Goal: Transaction & Acquisition: Book appointment/travel/reservation

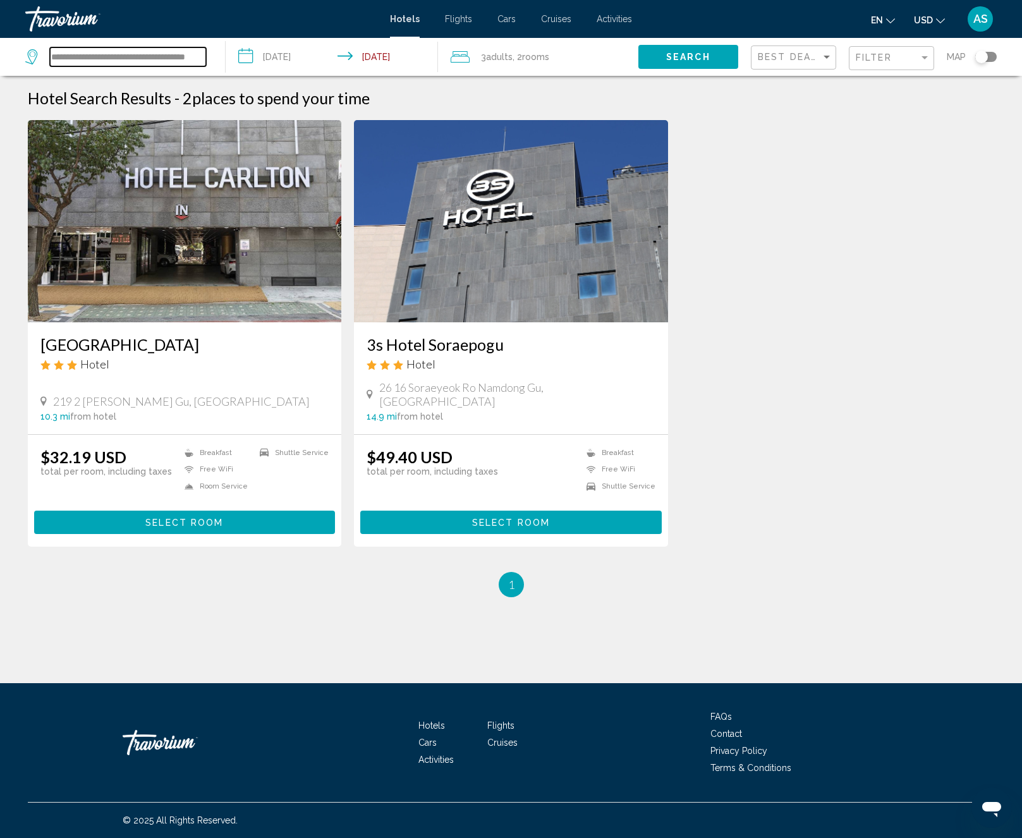
click at [117, 61] on input "**********" at bounding box center [128, 56] width 156 height 19
drag, startPoint x: 52, startPoint y: 56, endPoint x: 285, endPoint y: 54, distance: 232.6
click at [285, 54] on div "**********" at bounding box center [511, 57] width 1022 height 38
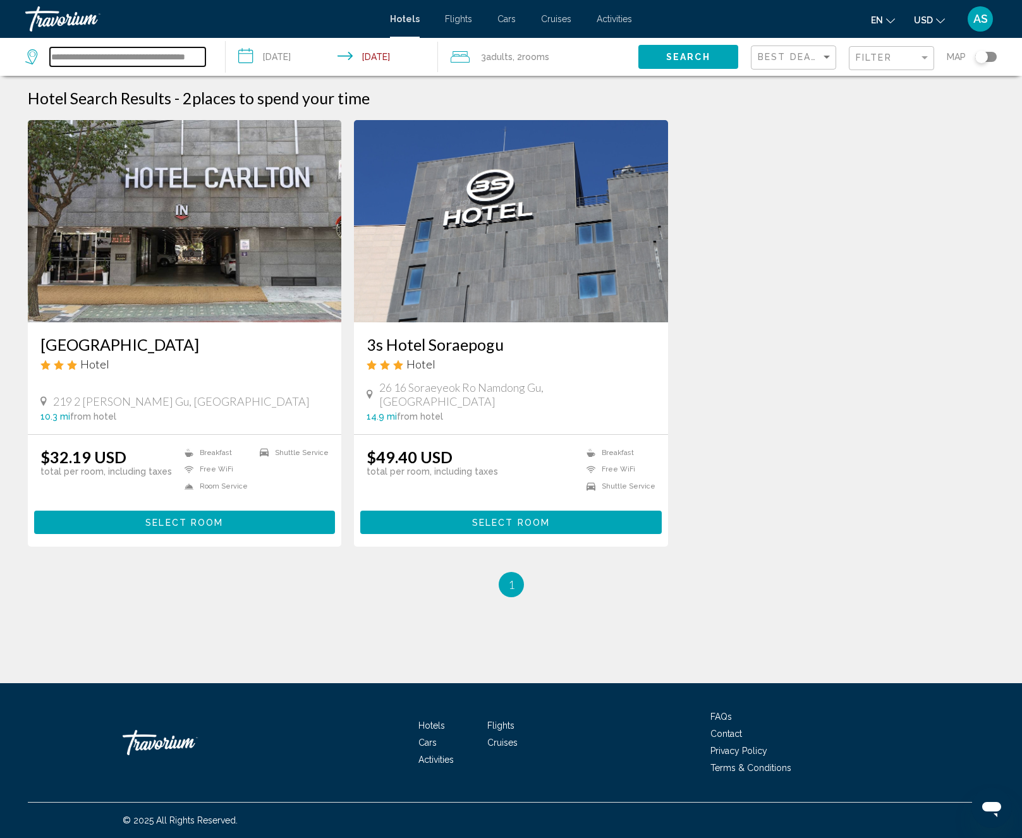
paste input "Search widget"
click at [55, 56] on input "**********" at bounding box center [127, 56] width 155 height 19
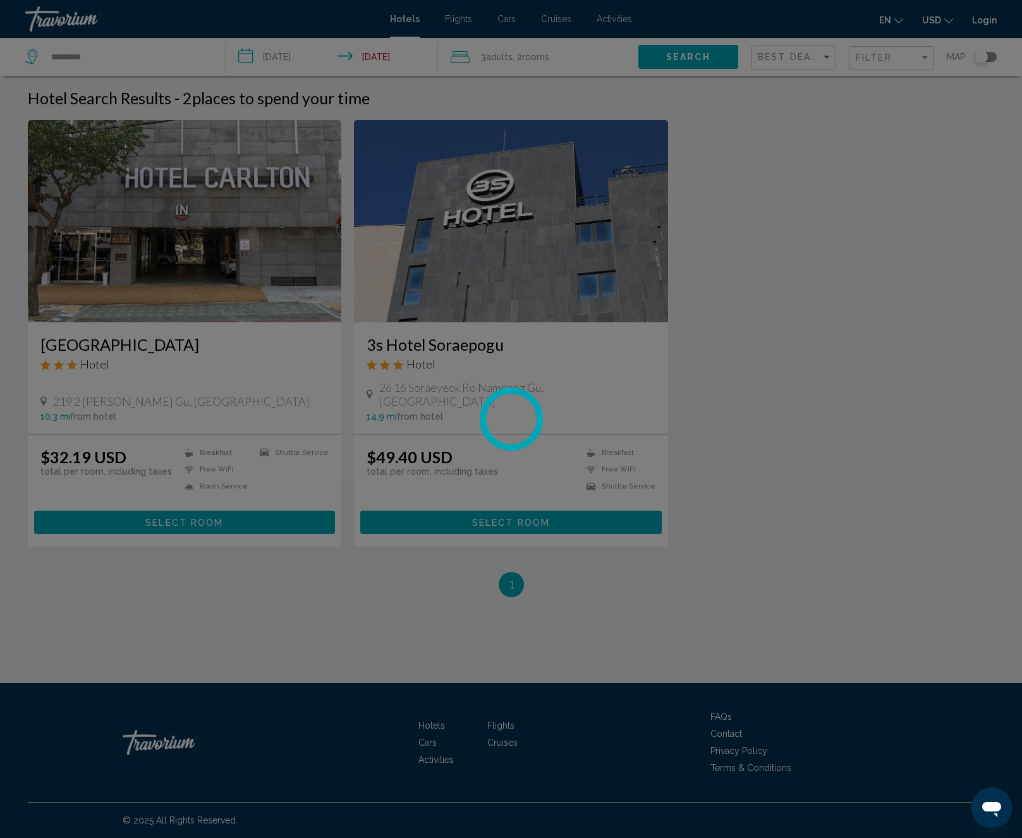
click at [104, 58] on div at bounding box center [511, 419] width 1022 height 838
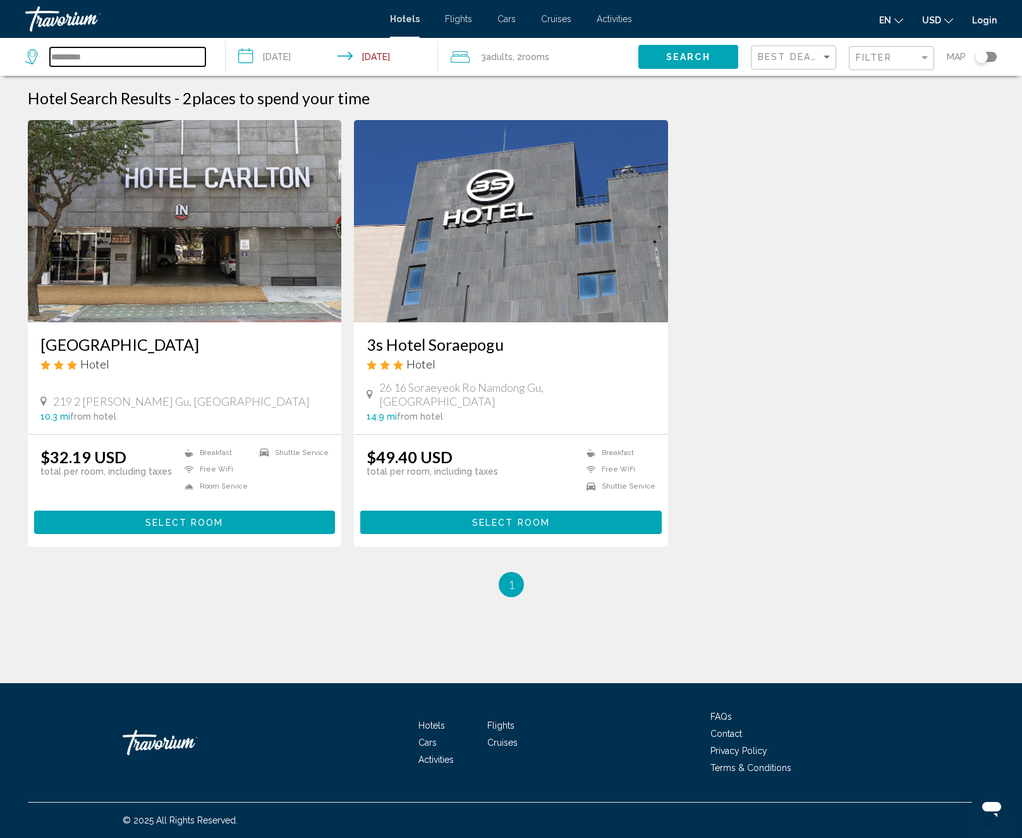
click at [99, 60] on input "*********" at bounding box center [127, 56] width 155 height 19
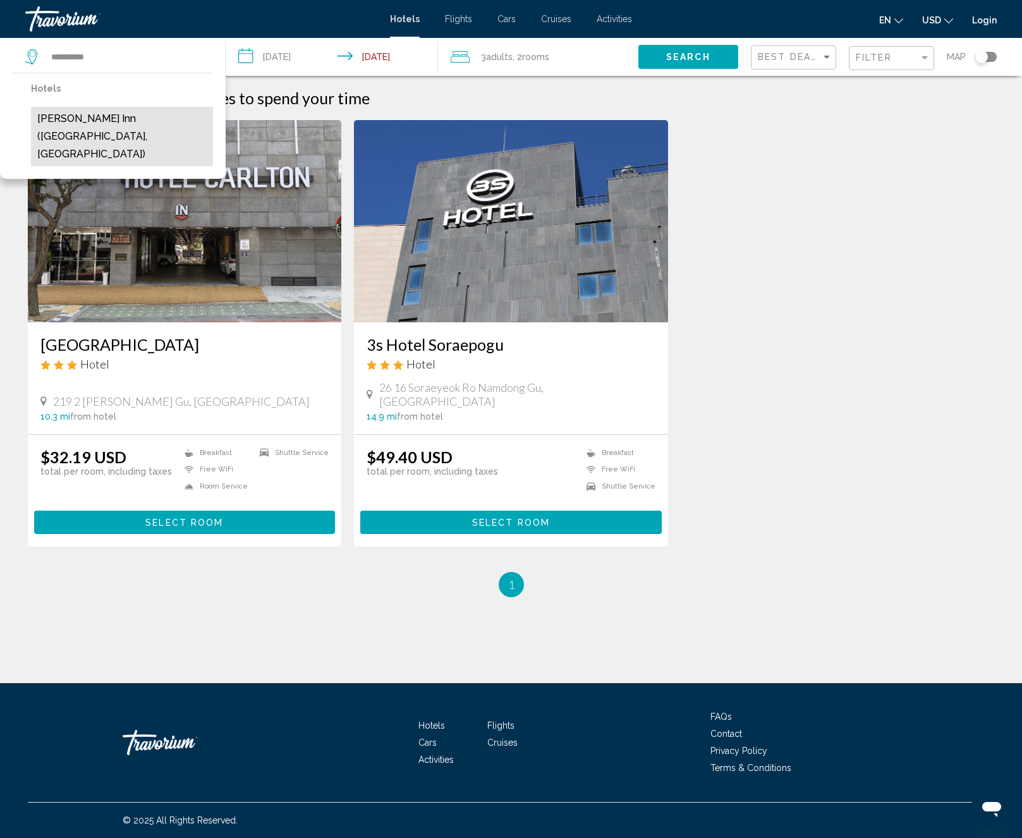
click at [91, 120] on button "[PERSON_NAME] Inn ([GEOGRAPHIC_DATA], [GEOGRAPHIC_DATA])" at bounding box center [122, 136] width 182 height 59
type input "**********"
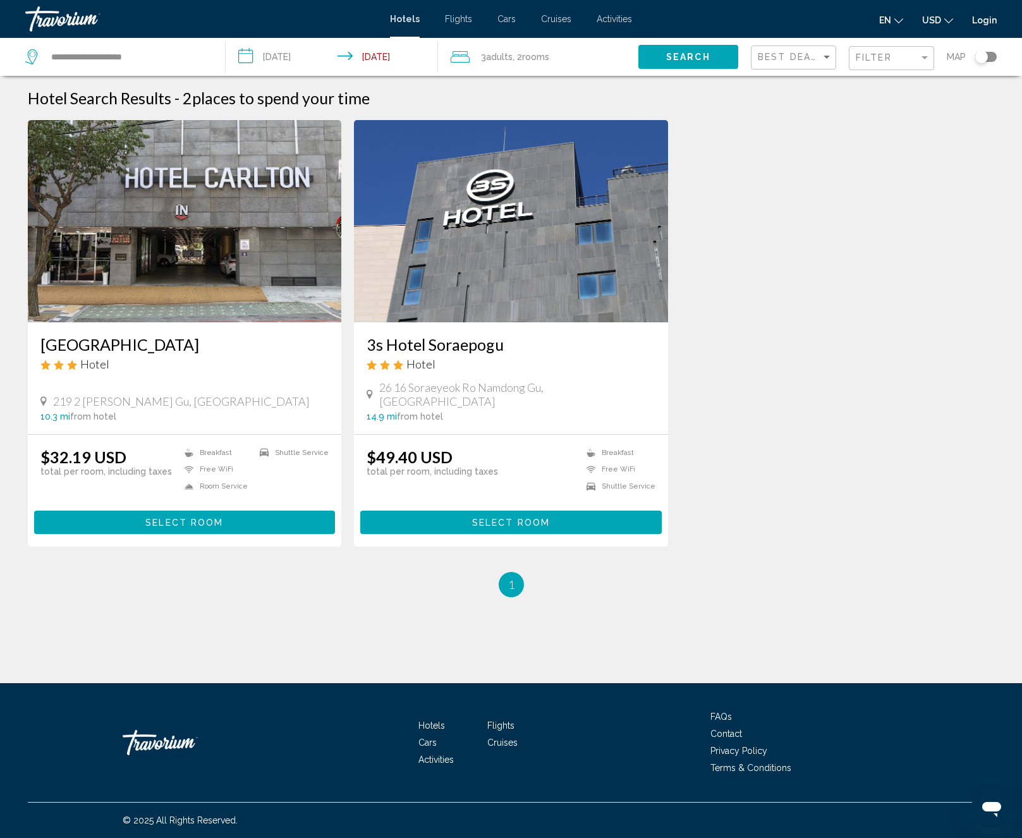
click at [300, 61] on input "**********" at bounding box center [335, 59] width 218 height 42
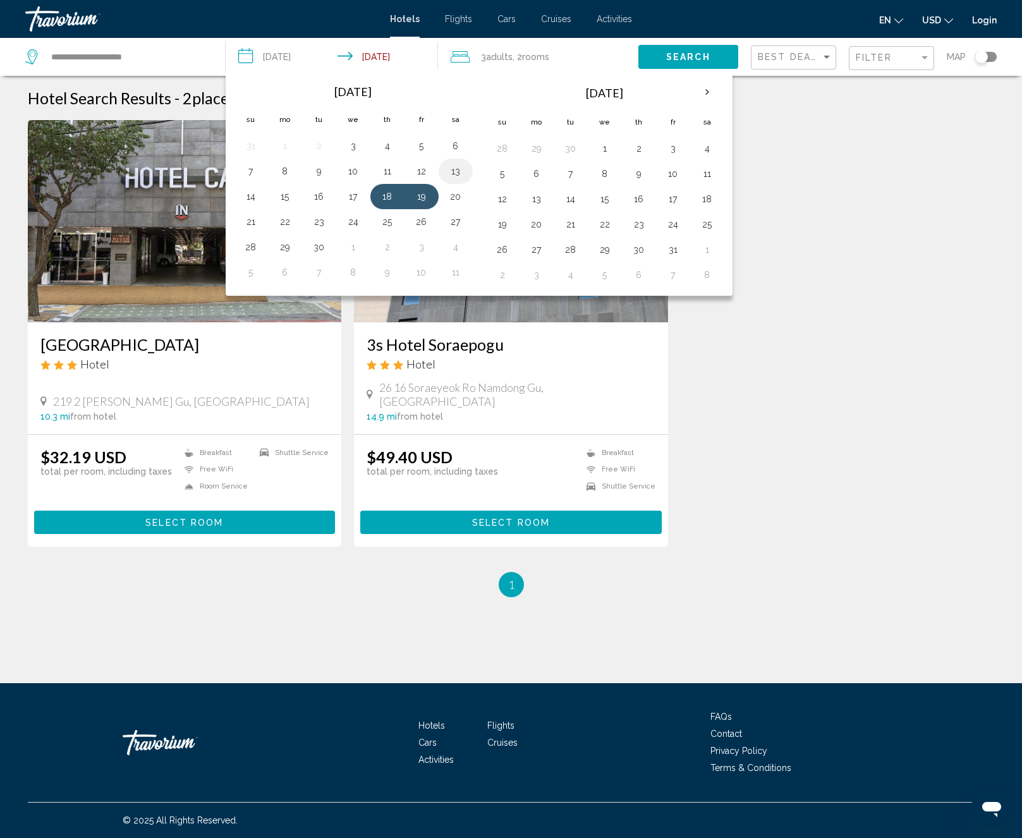
click at [454, 173] on button "13" at bounding box center [456, 171] width 20 height 18
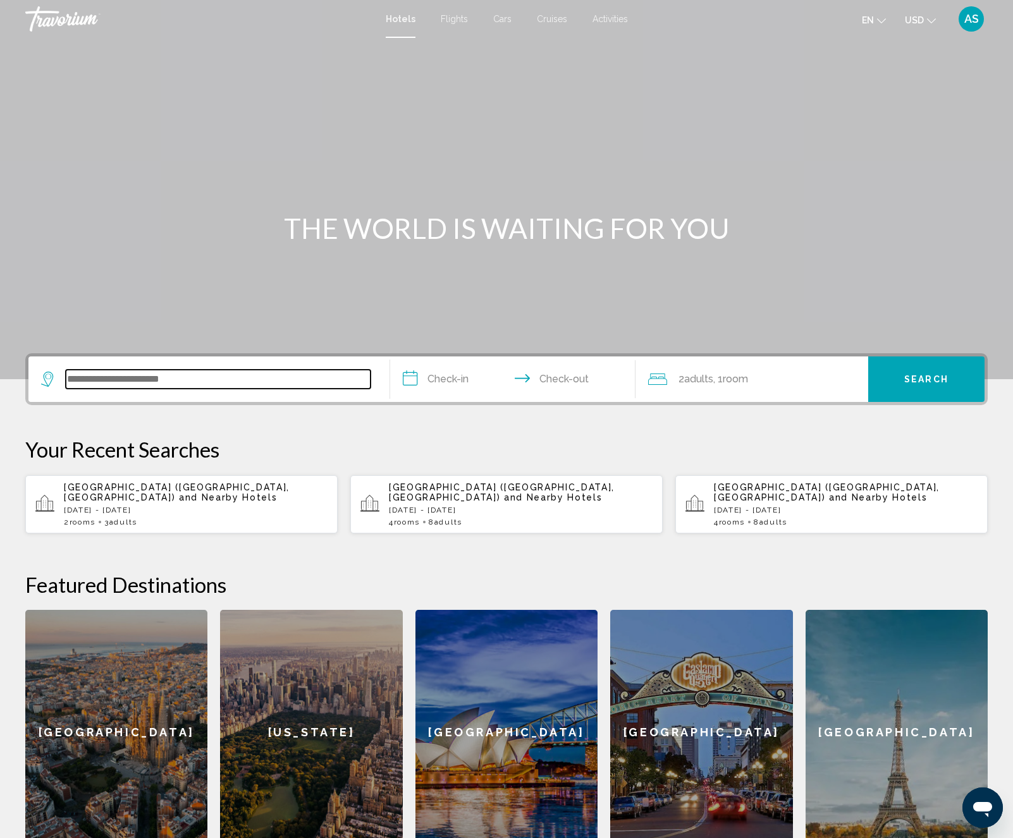
paste input "*********"
click at [120, 377] on input "*********" at bounding box center [218, 379] width 305 height 19
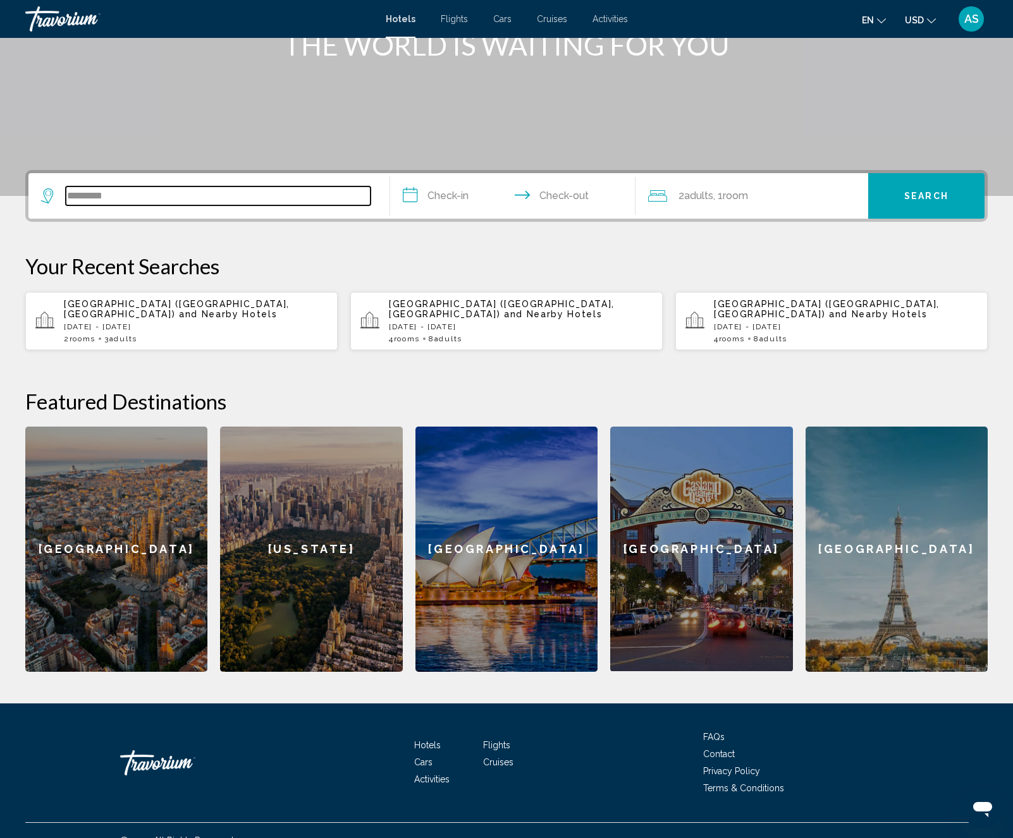
scroll to position [204, 0]
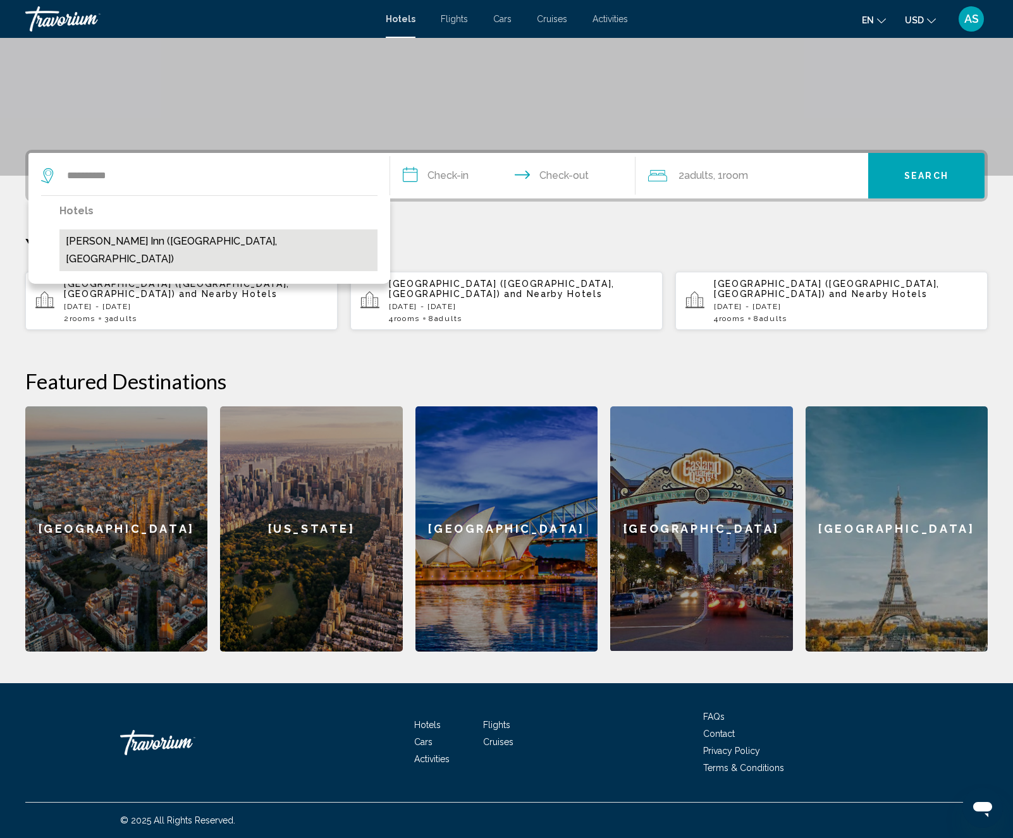
click at [95, 242] on button "[PERSON_NAME] Inn ([GEOGRAPHIC_DATA], [GEOGRAPHIC_DATA])" at bounding box center [218, 250] width 318 height 42
type input "**********"
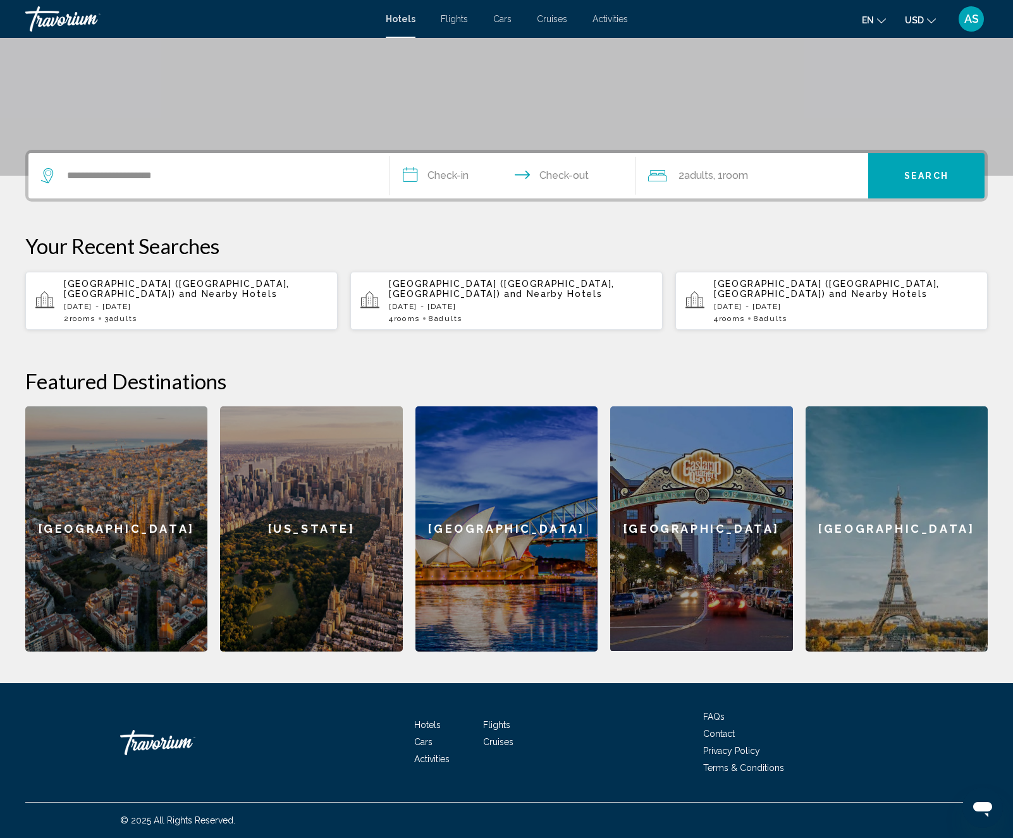
click at [440, 175] on input "**********" at bounding box center [515, 177] width 250 height 49
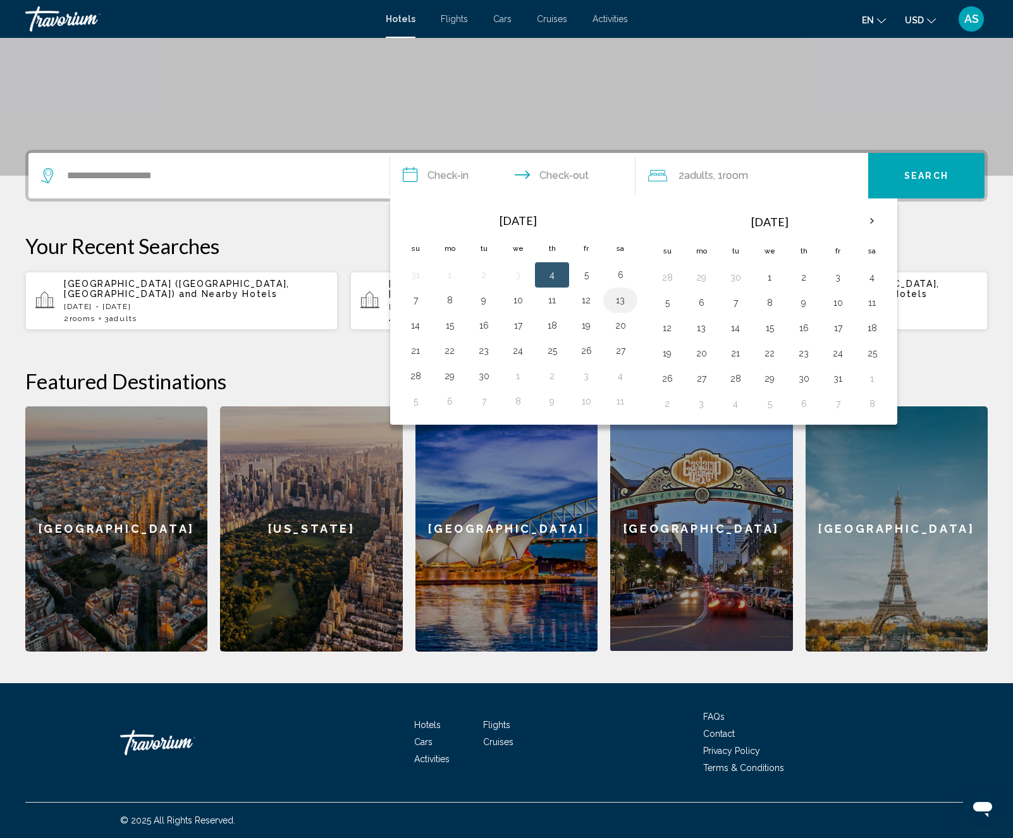
click at [619, 300] on button "13" at bounding box center [620, 300] width 20 height 18
click at [454, 326] on button "15" at bounding box center [449, 326] width 20 height 18
type input "**********"
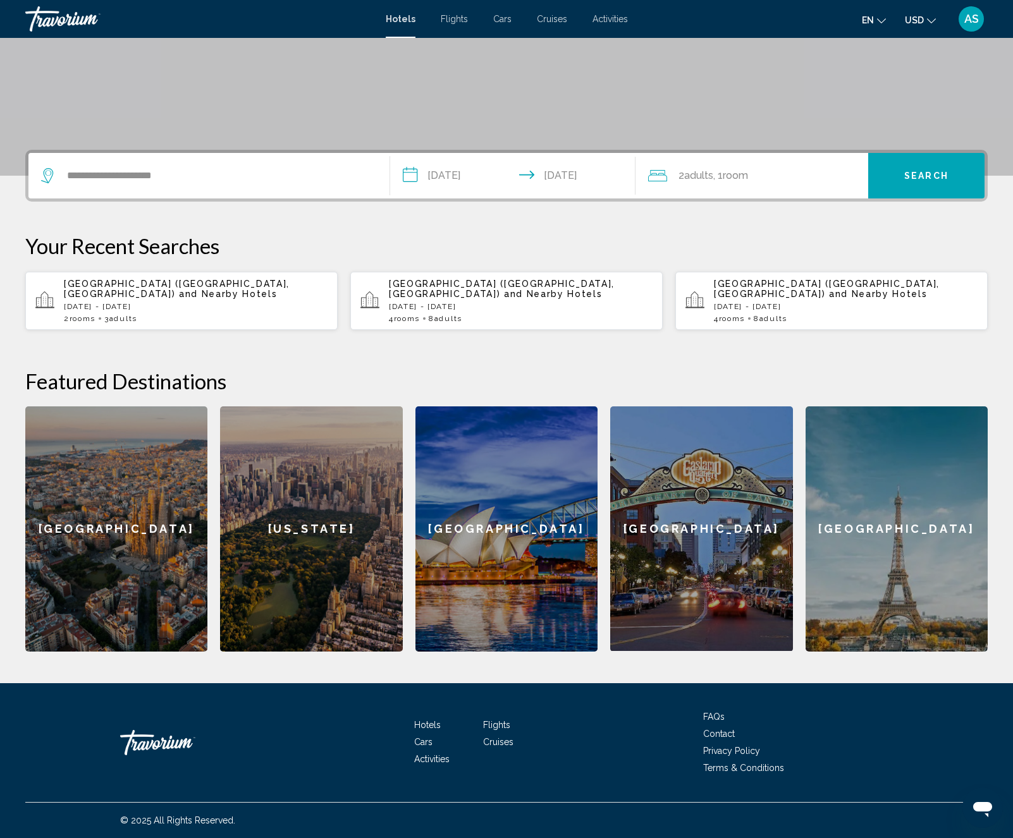
click at [724, 172] on span ", 1 Room rooms" at bounding box center [730, 176] width 35 height 18
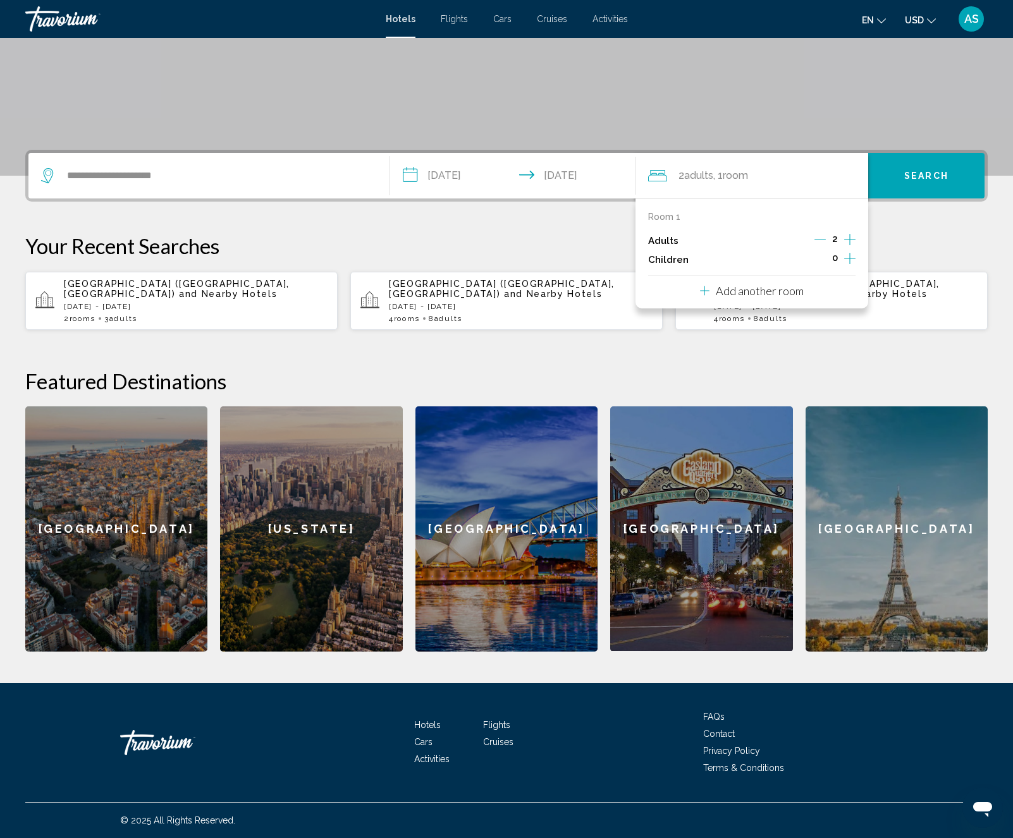
click at [812, 293] on div "Room 1 Adults 2 Children 0 Add another room" at bounding box center [751, 253] width 233 height 110
click at [744, 292] on p "Add another room" at bounding box center [760, 291] width 88 height 14
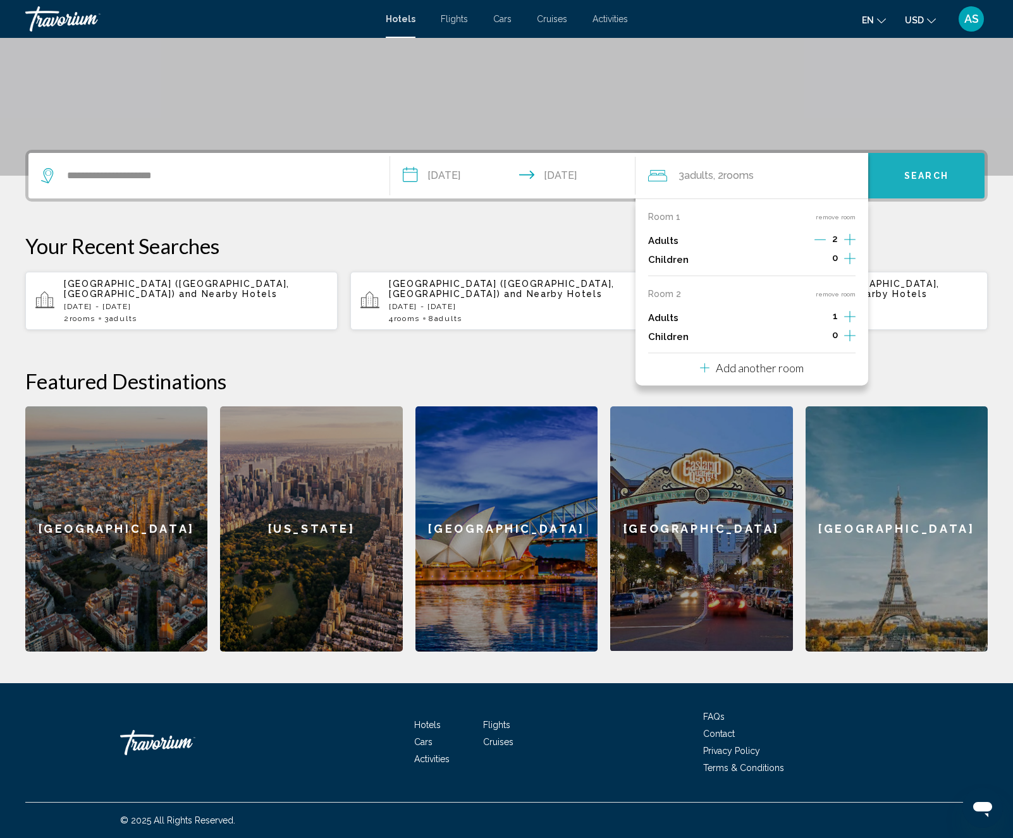
click at [930, 173] on span "Search" at bounding box center [926, 176] width 44 height 10
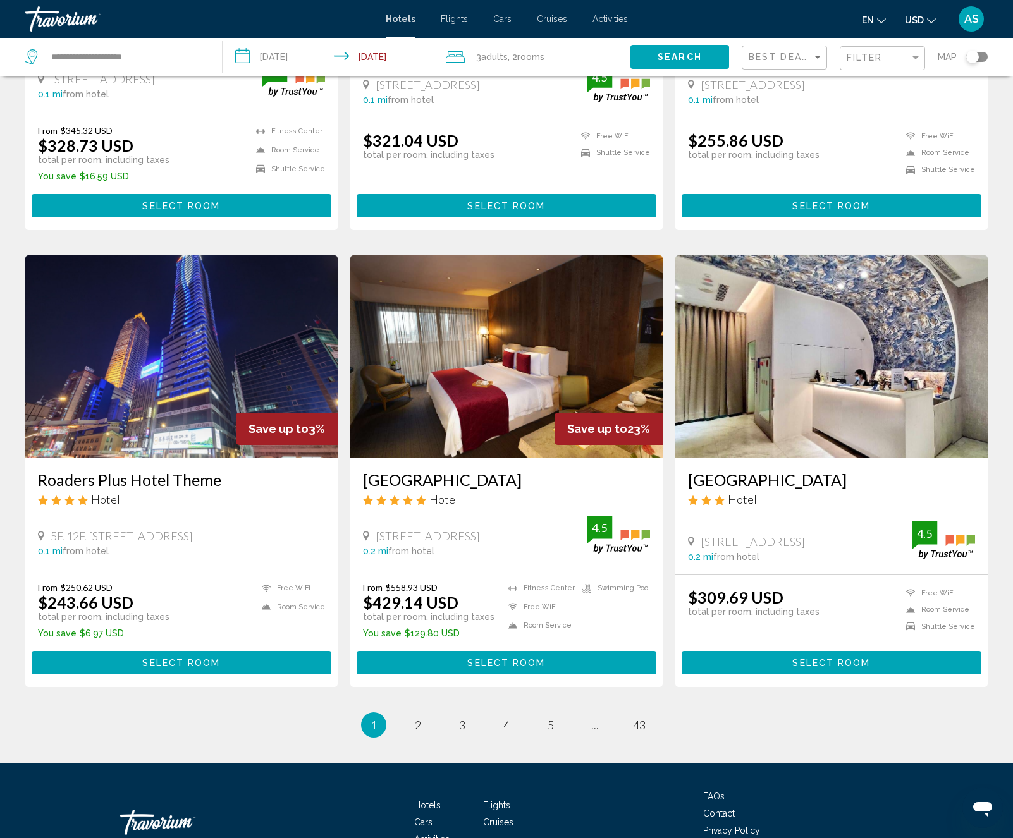
scroll to position [1303, 0]
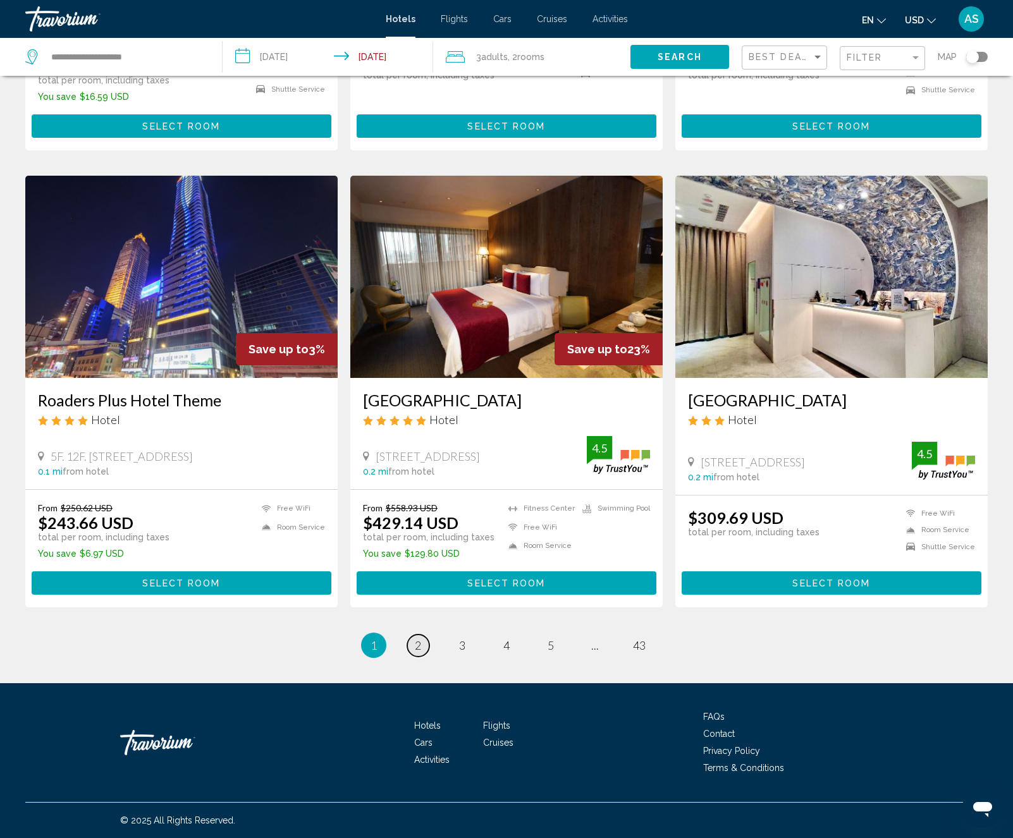
click at [415, 642] on span "2" at bounding box center [418, 645] width 6 height 14
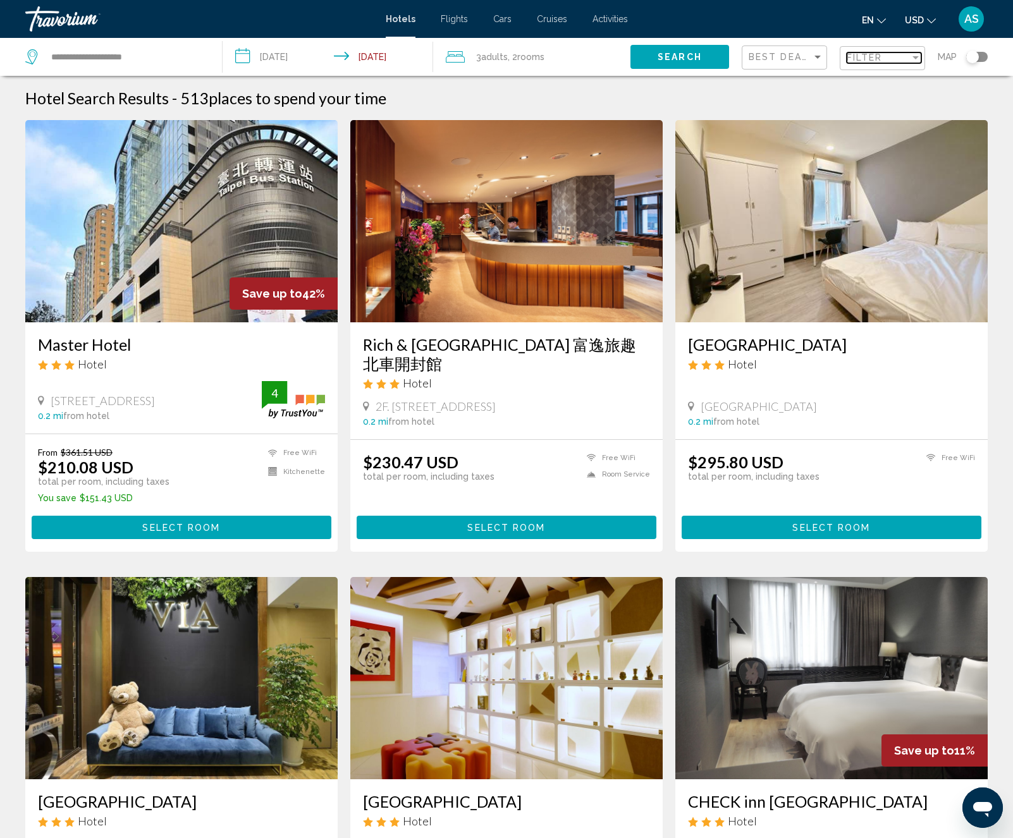
click at [853, 55] on span "Filter" at bounding box center [864, 57] width 36 height 10
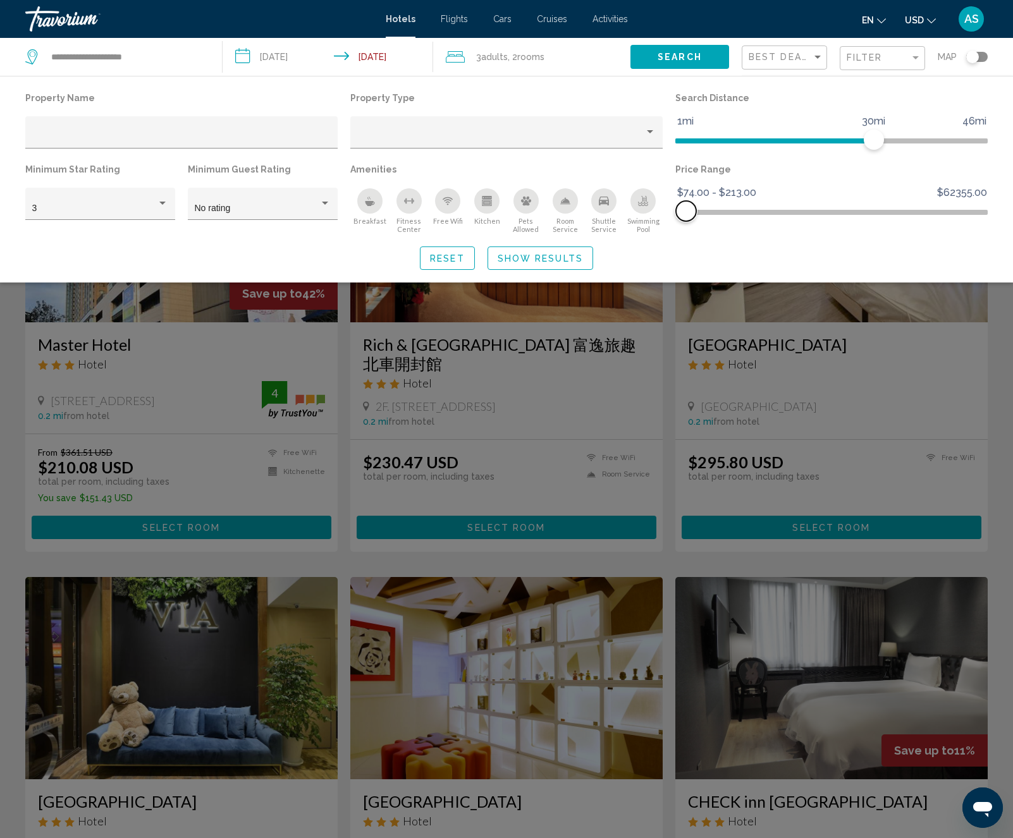
drag, startPoint x: 975, startPoint y: 209, endPoint x: 686, endPoint y: 210, distance: 289.5
click at [686, 210] on span "Hotel Filters" at bounding box center [686, 211] width 20 height 20
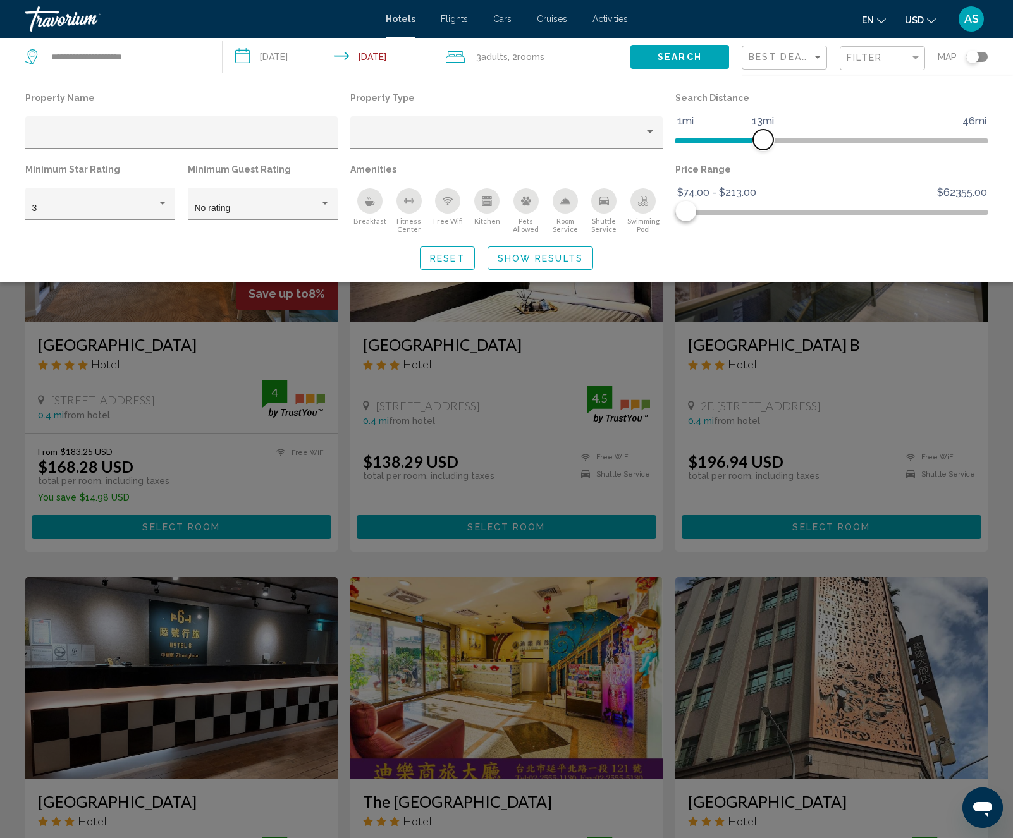
drag, startPoint x: 875, startPoint y: 141, endPoint x: 763, endPoint y: 140, distance: 111.9
click at [763, 140] on span "Hotel Filters" at bounding box center [763, 140] width 20 height 20
click at [647, 128] on div "Property type" at bounding box center [649, 132] width 11 height 10
click at [441, 138] on span "Hotel" at bounding box center [506, 138] width 299 height 27
click at [447, 202] on icon "Free Wifi" at bounding box center [448, 203] width 4 height 2
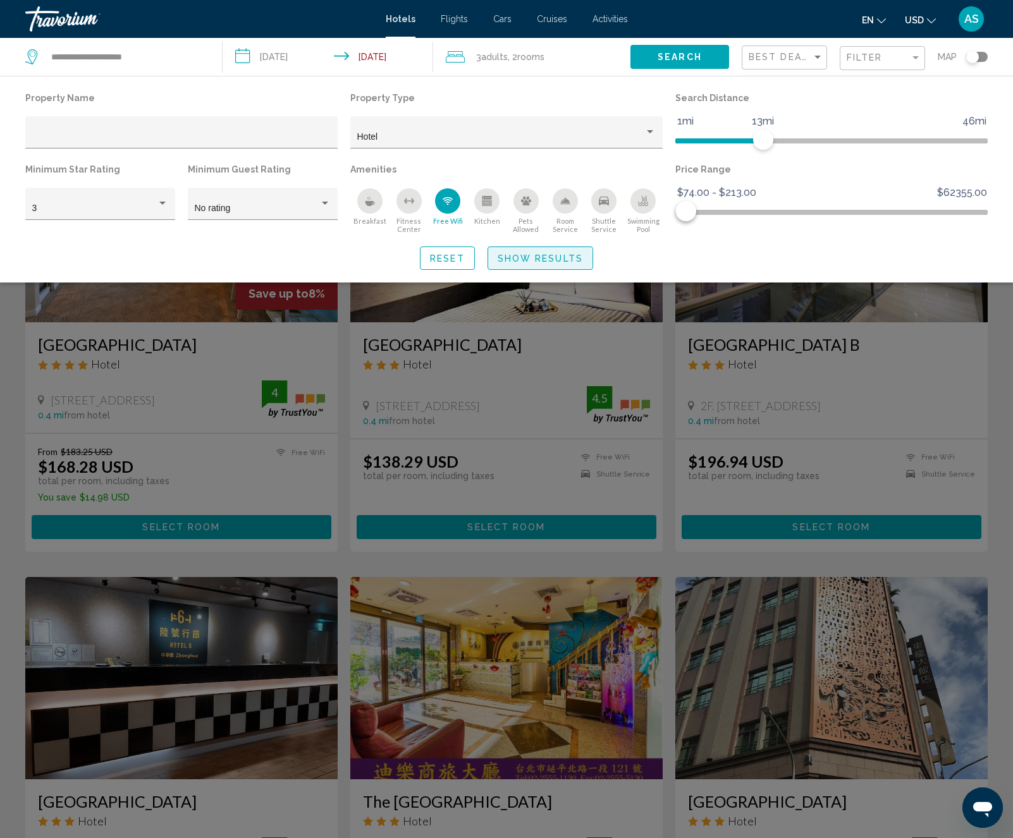
click at [539, 259] on span "Show Results" at bounding box center [539, 258] width 85 height 10
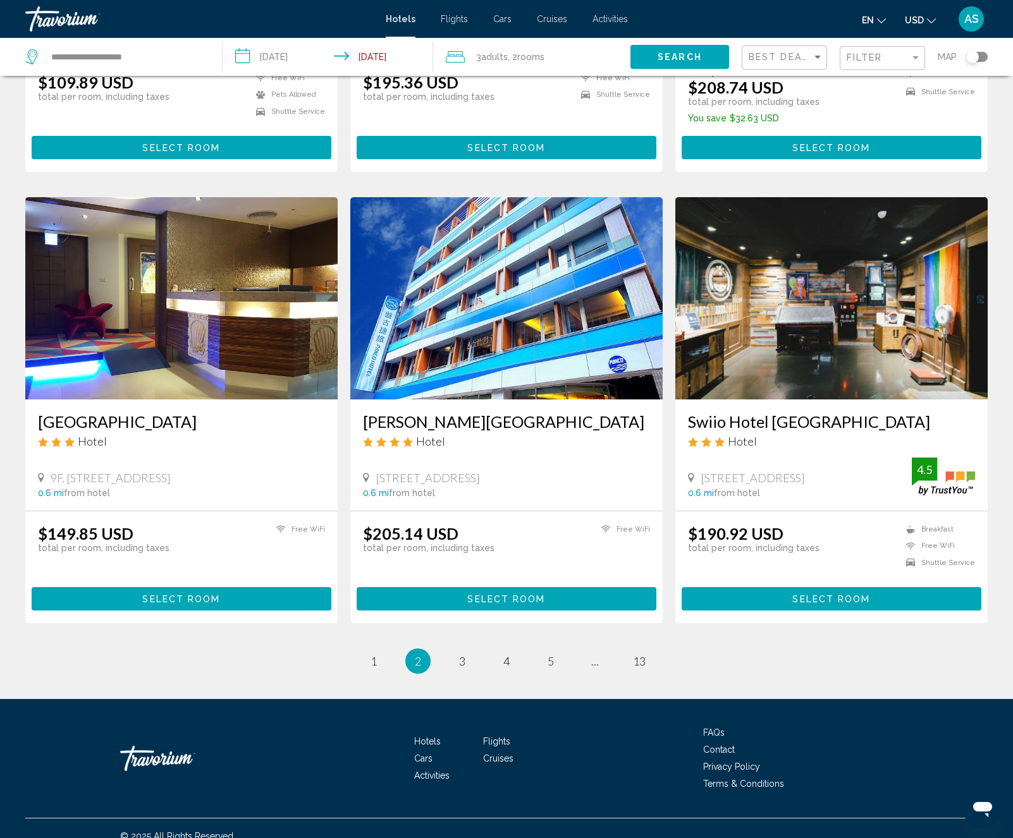
scroll to position [1305, 0]
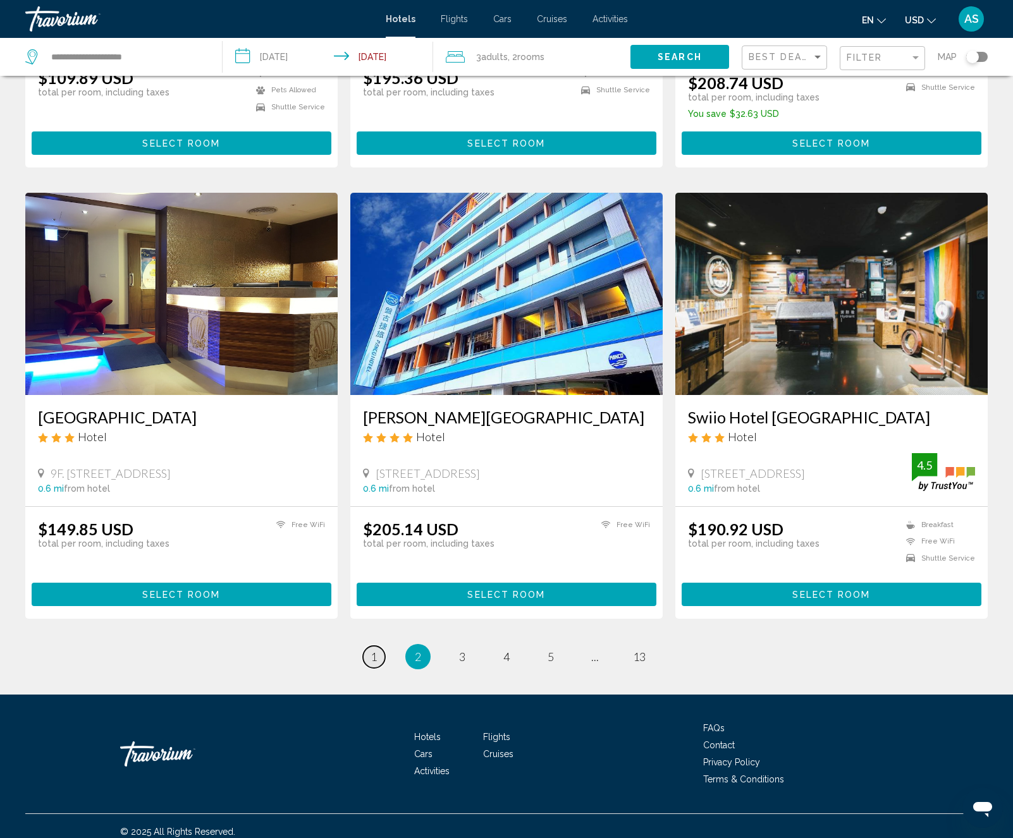
click at [371, 650] on span "1" at bounding box center [373, 657] width 6 height 14
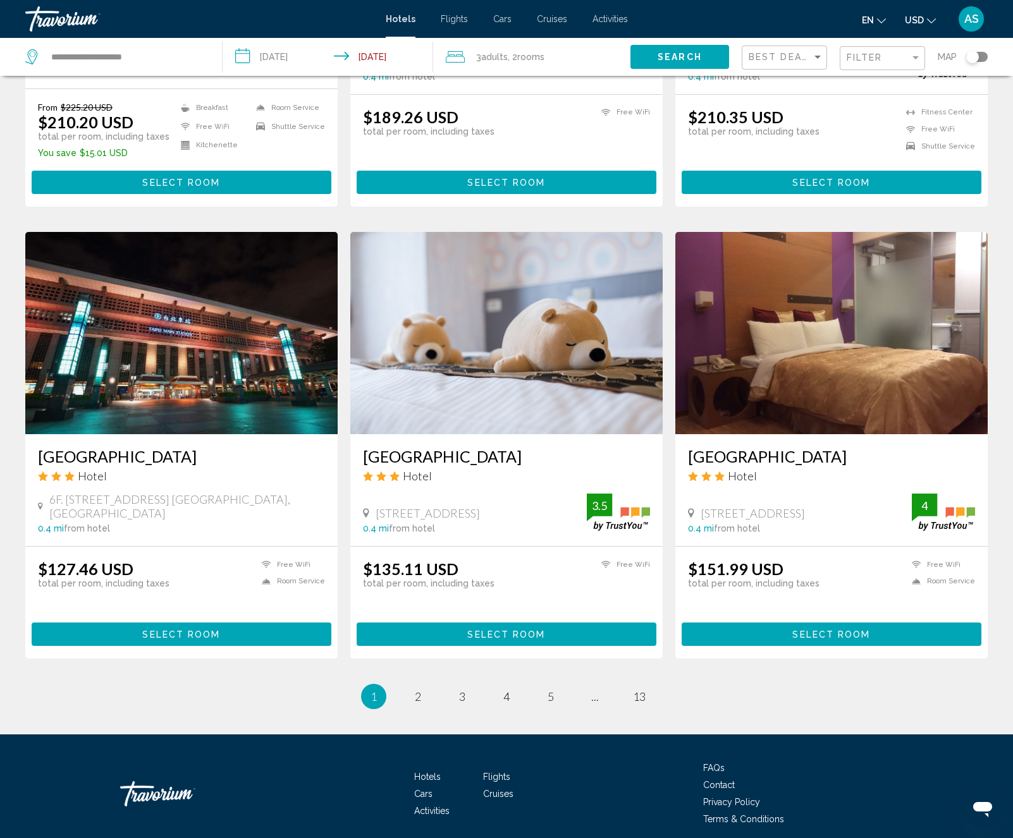
scroll to position [1303, 0]
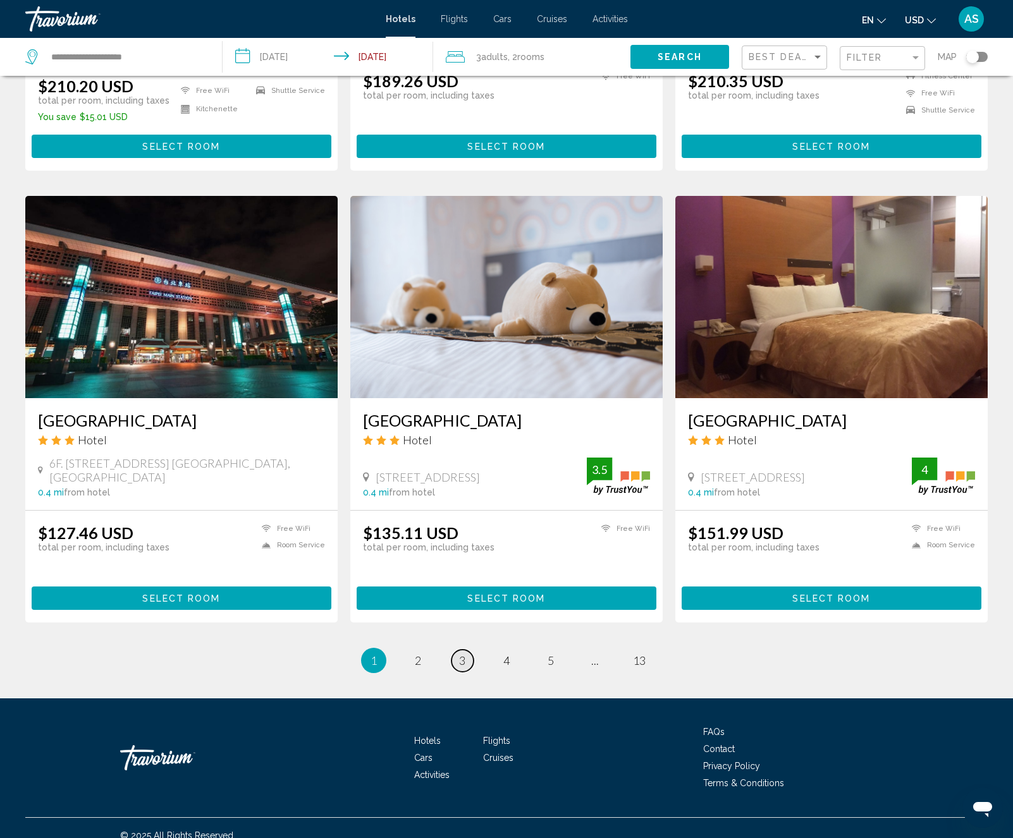
click at [463, 654] on span "3" at bounding box center [462, 661] width 6 height 14
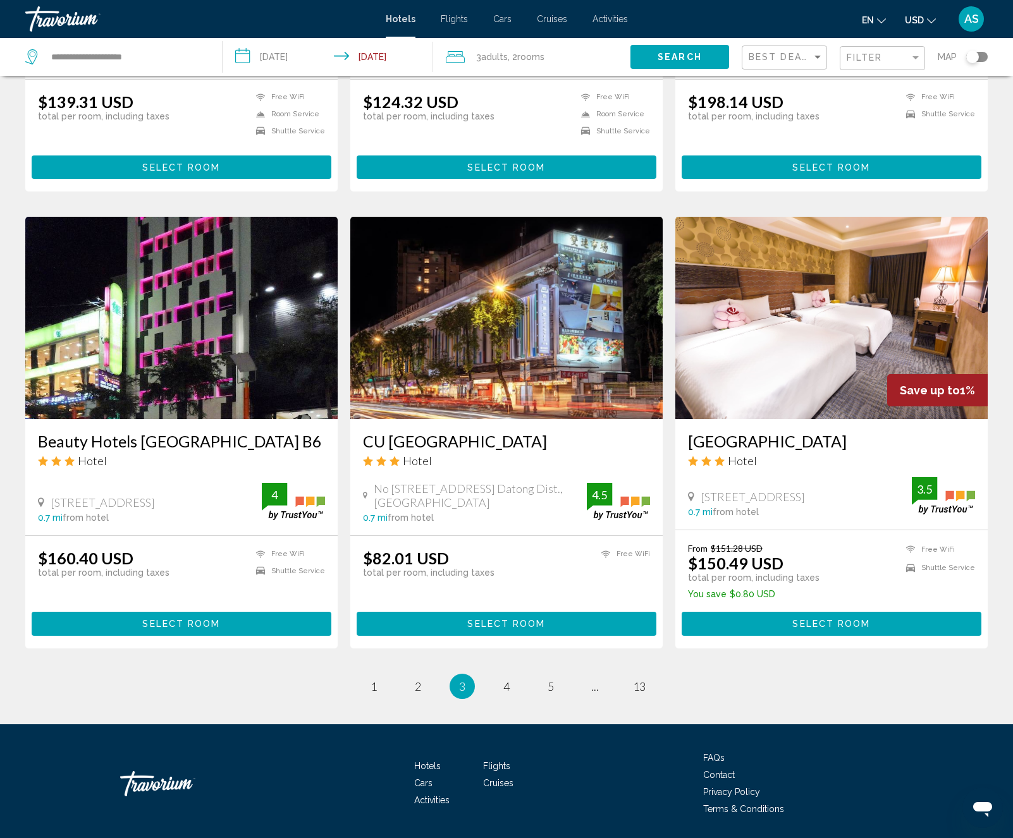
scroll to position [1305, 0]
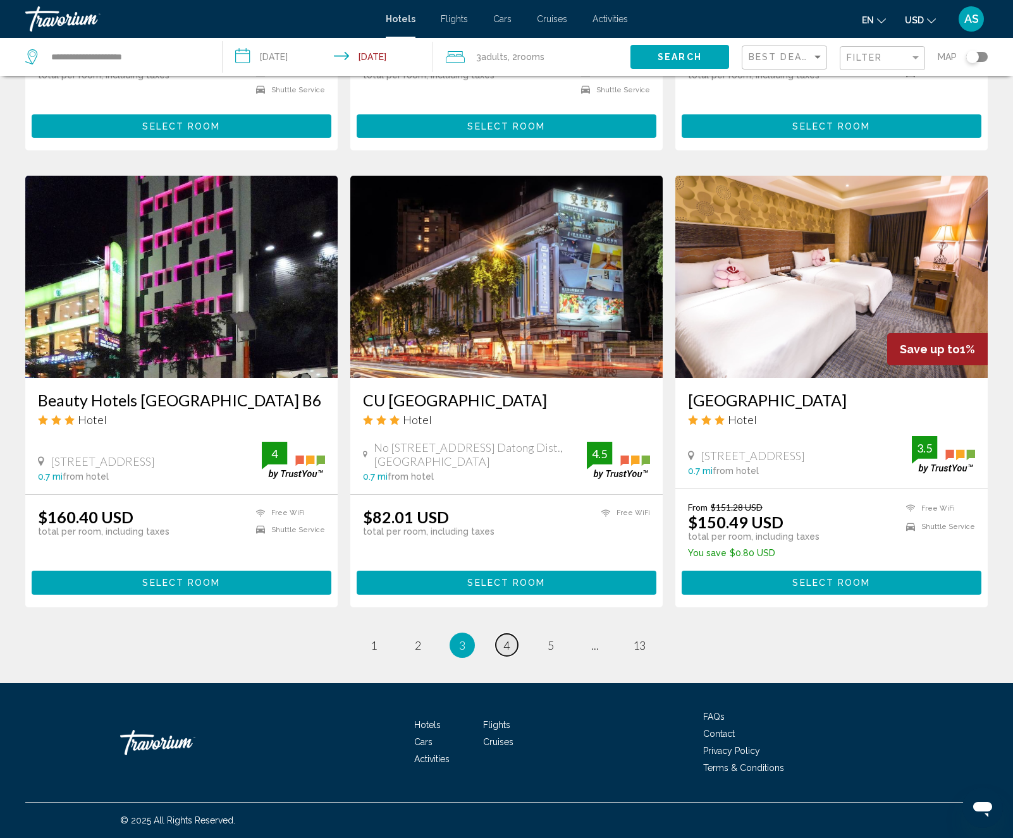
click at [508, 642] on span "4" at bounding box center [506, 645] width 6 height 14
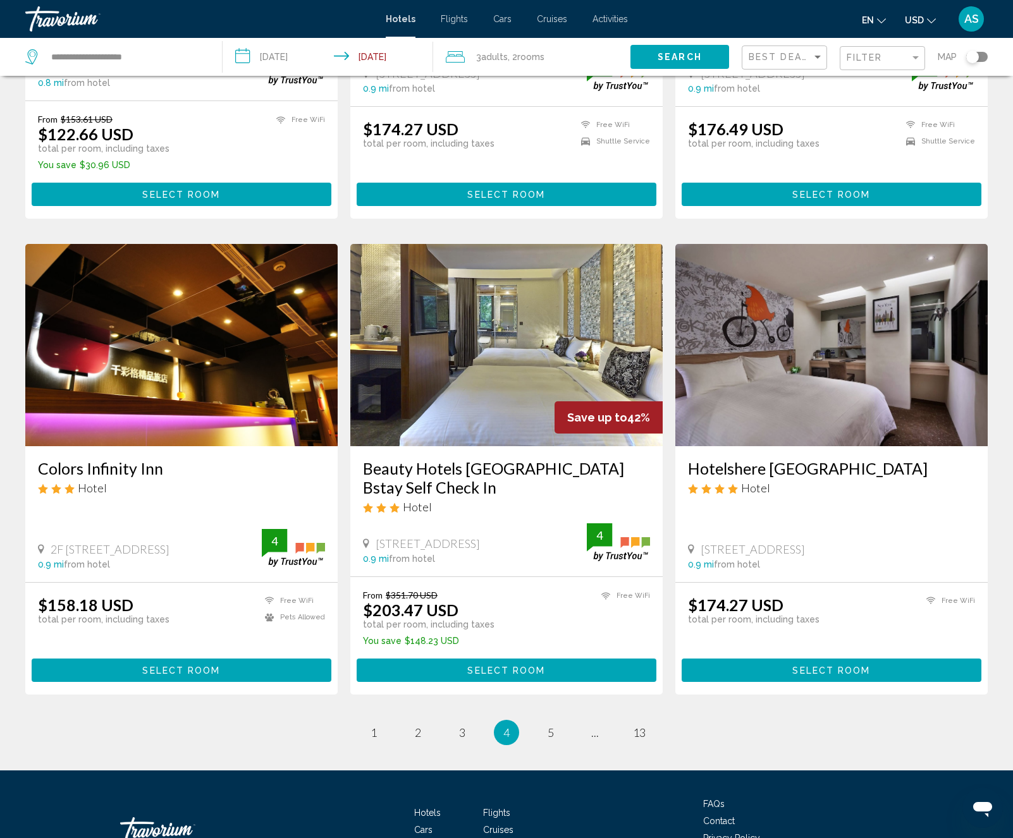
scroll to position [1295, 0]
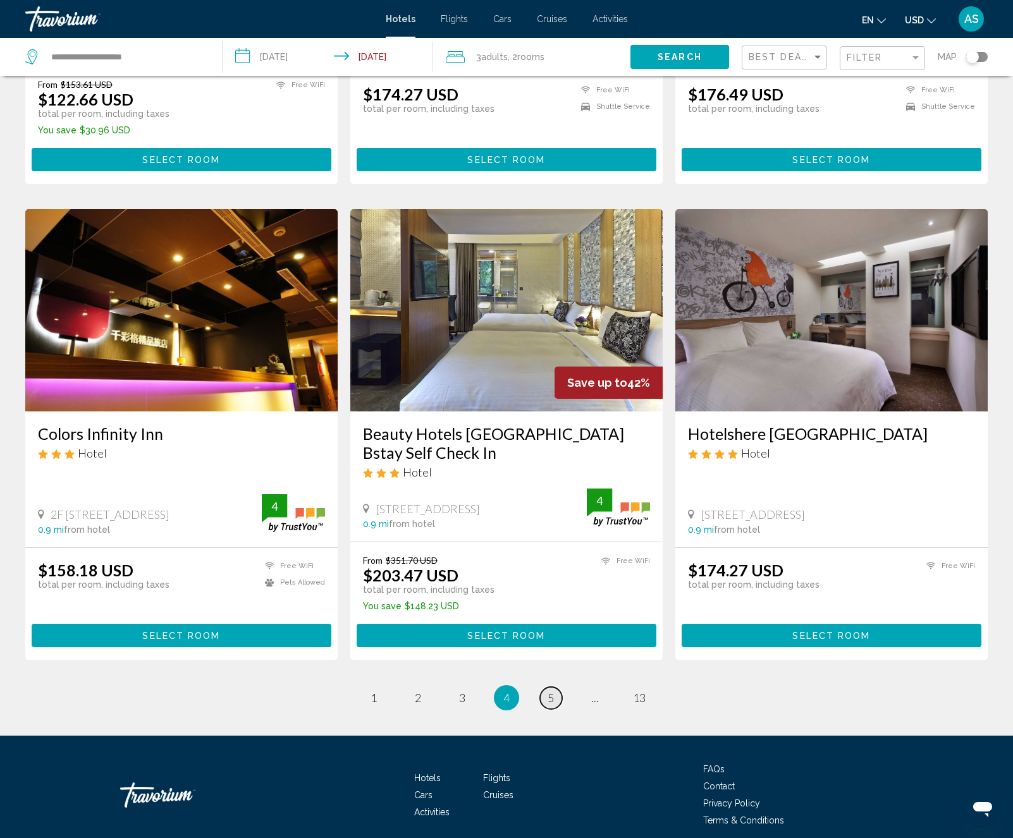
click at [556, 687] on link "page 5" at bounding box center [551, 698] width 22 height 22
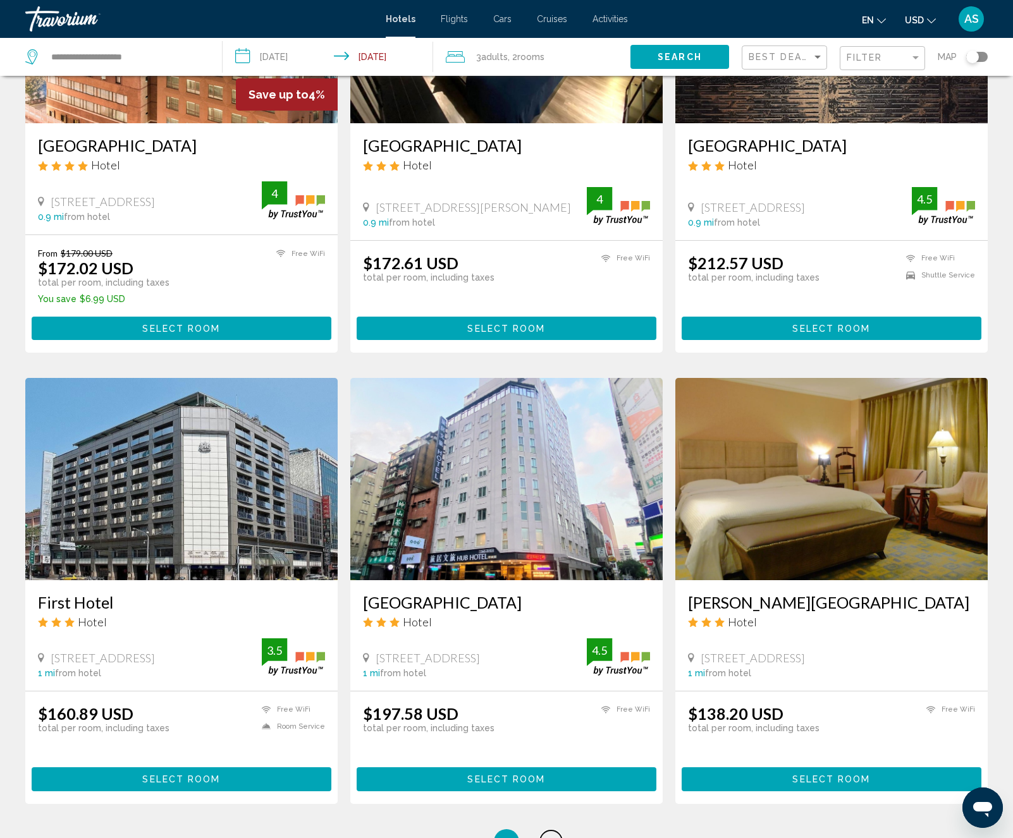
scroll to position [1299, 0]
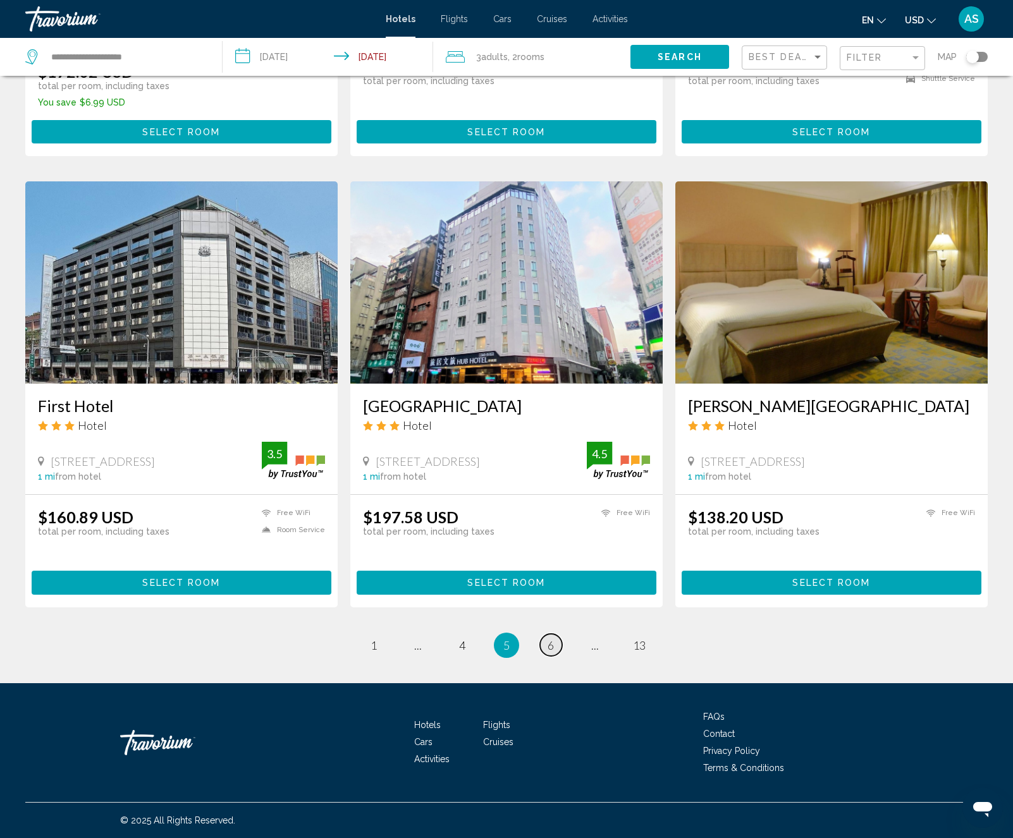
click at [552, 650] on span "6" at bounding box center [550, 645] width 6 height 14
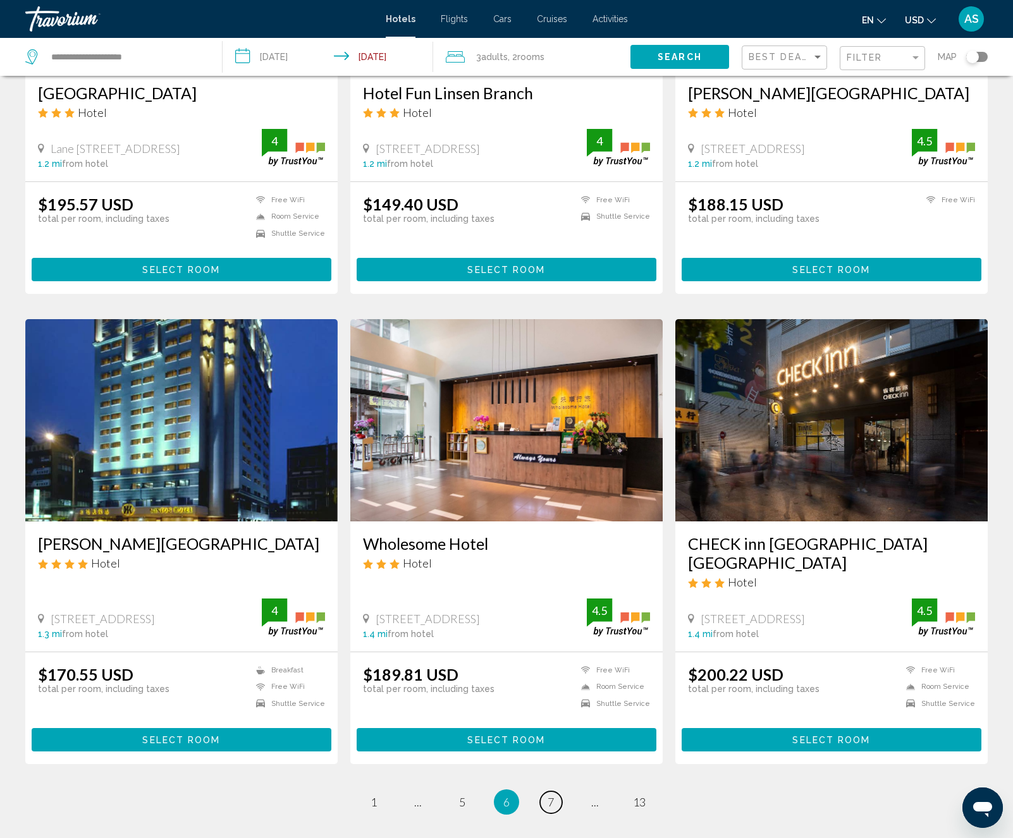
scroll to position [1224, 0]
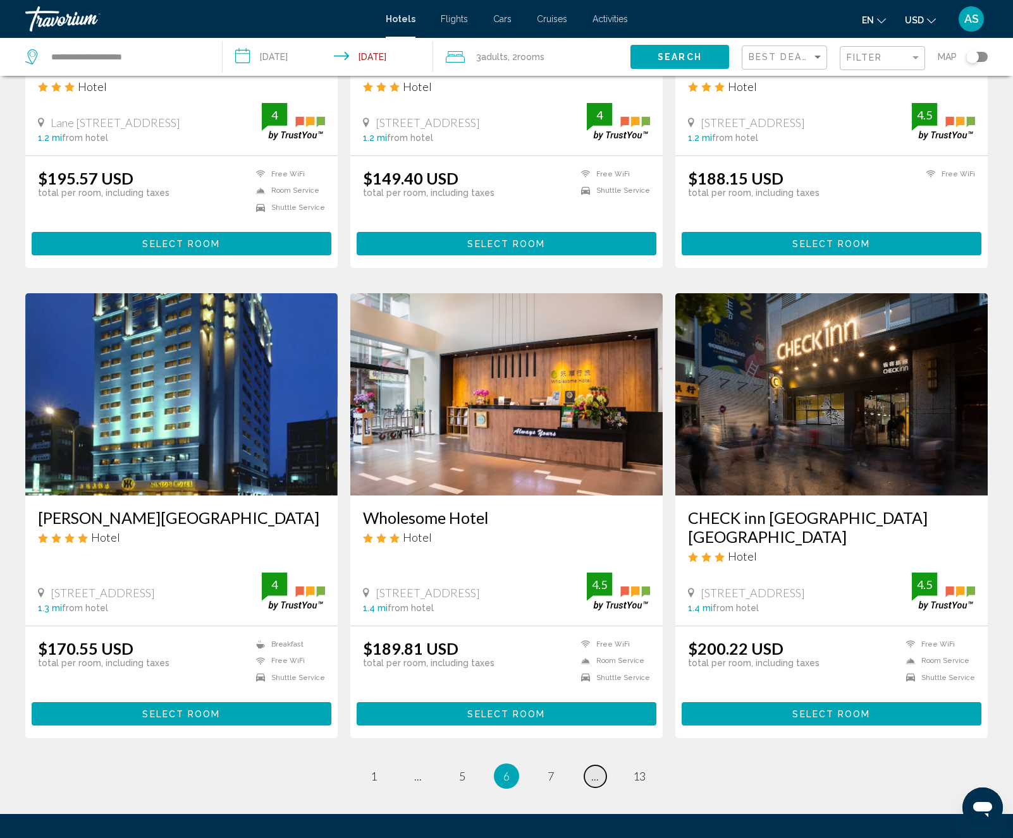
click at [596, 769] on span "..." at bounding box center [595, 776] width 8 height 14
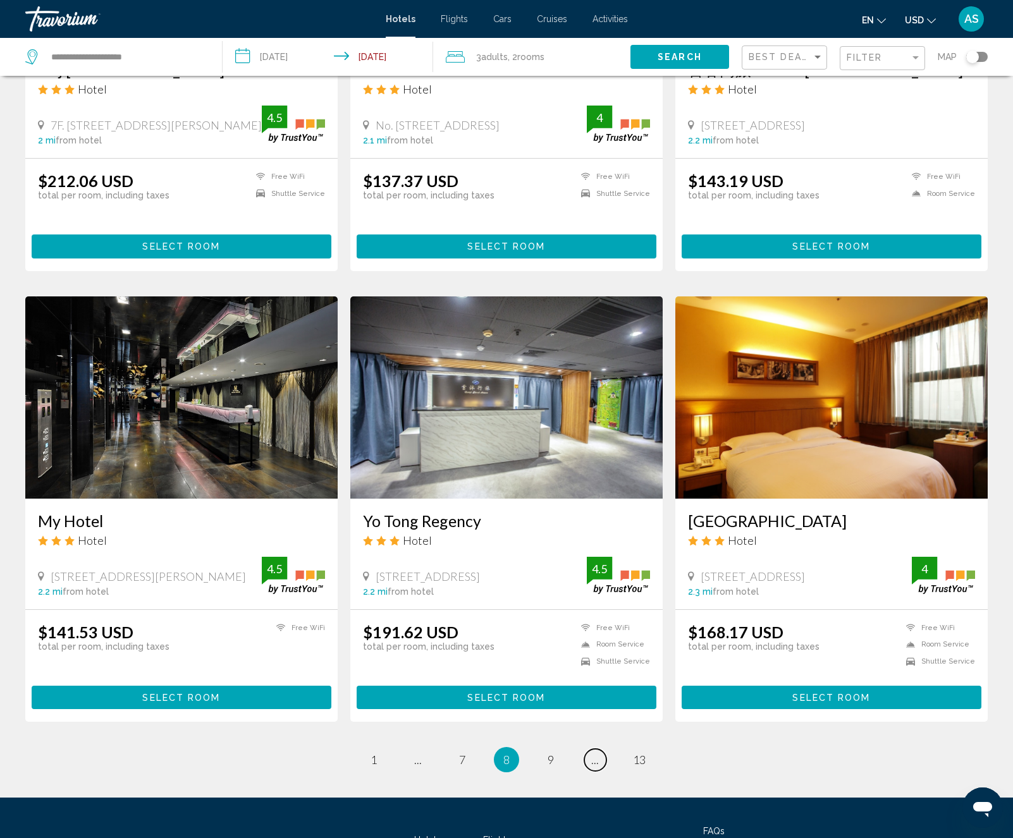
scroll to position [1226, 0]
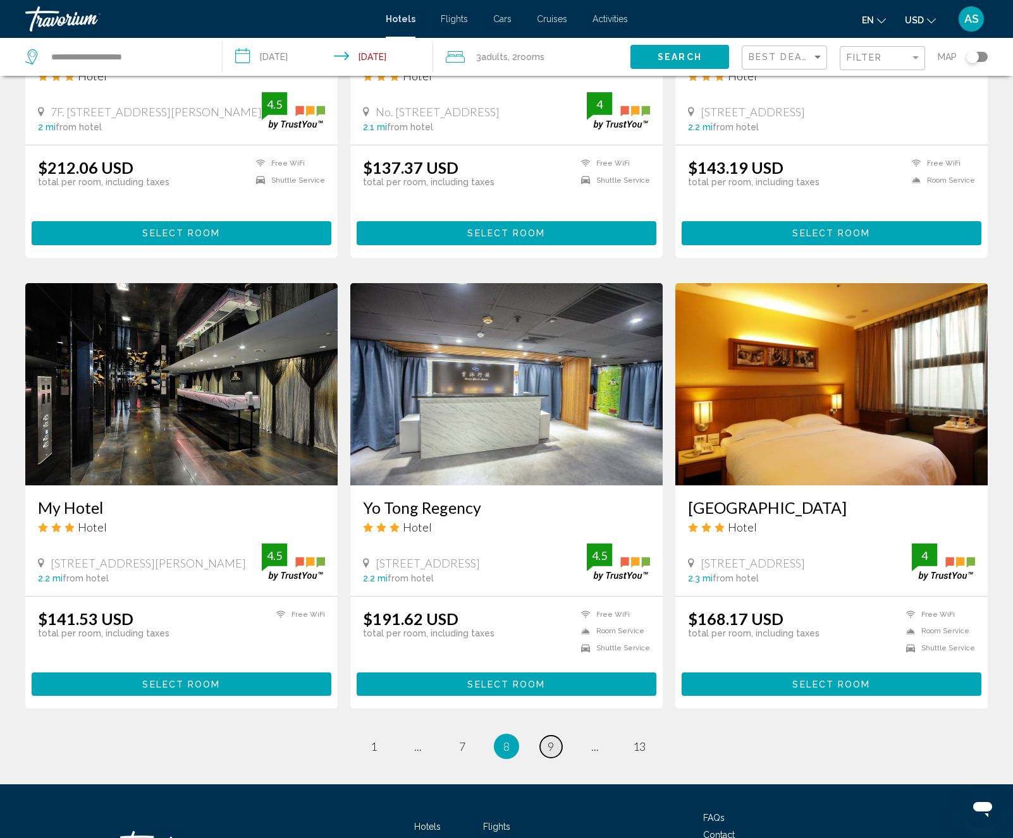
click at [553, 740] on span "9" at bounding box center [550, 747] width 6 height 14
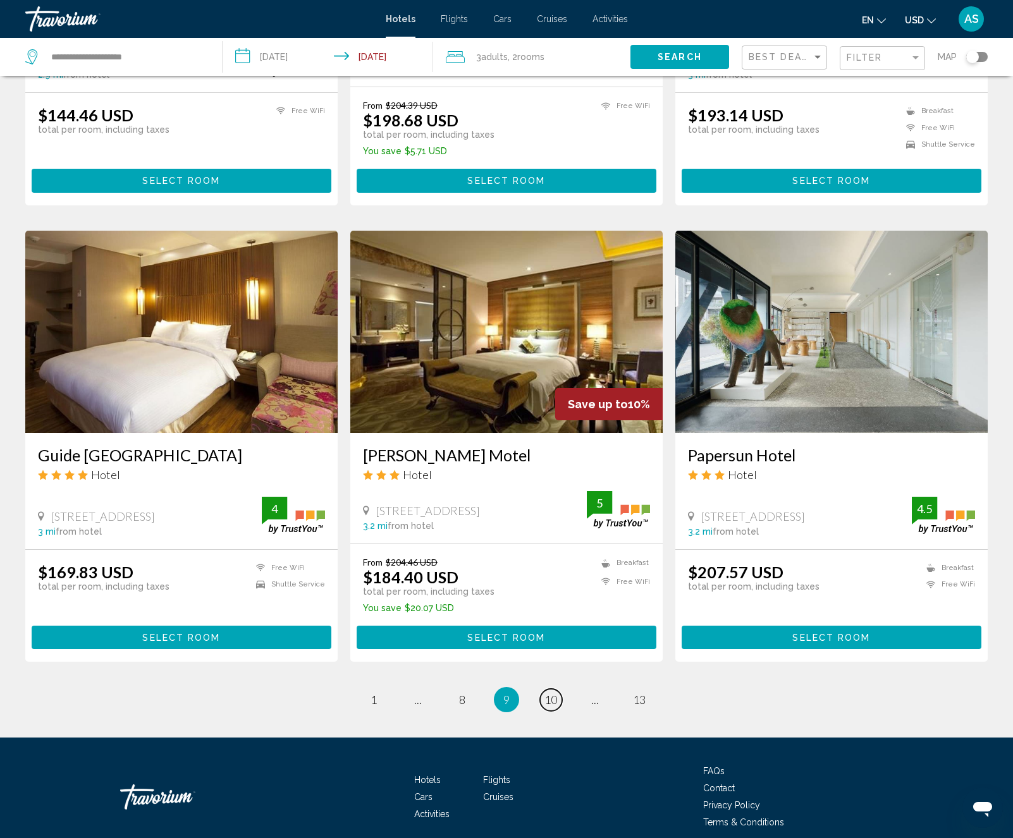
scroll to position [1305, 0]
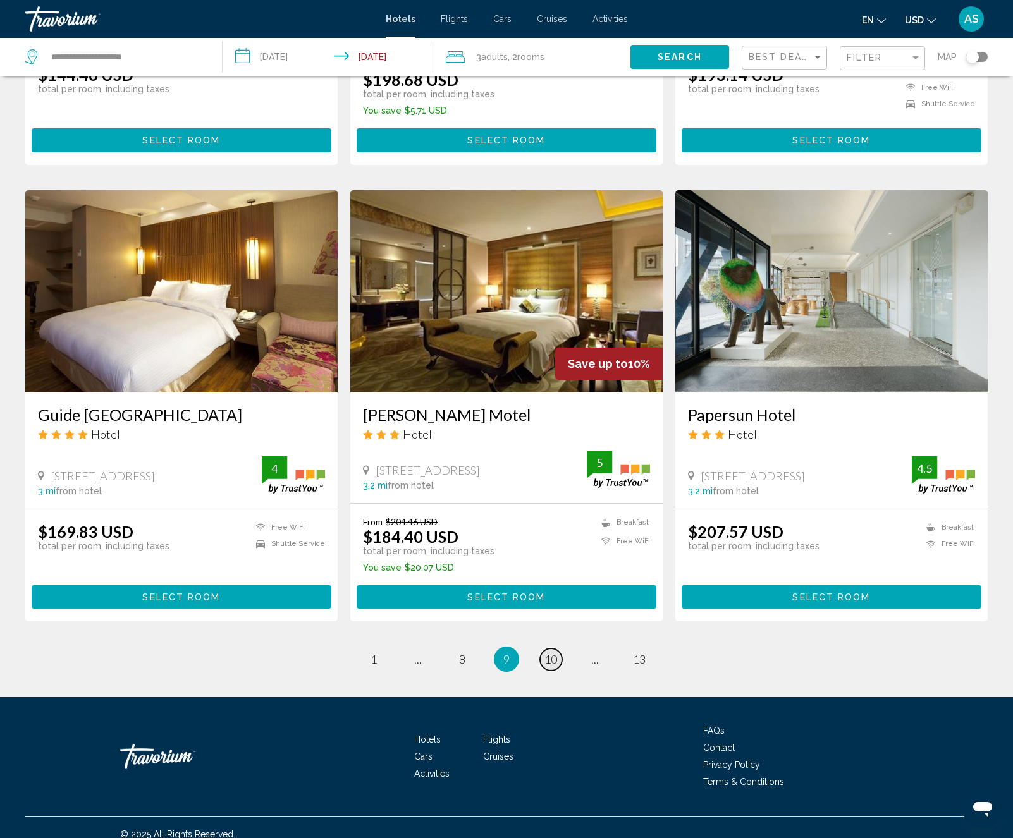
click at [552, 652] on span "10" at bounding box center [550, 659] width 13 height 14
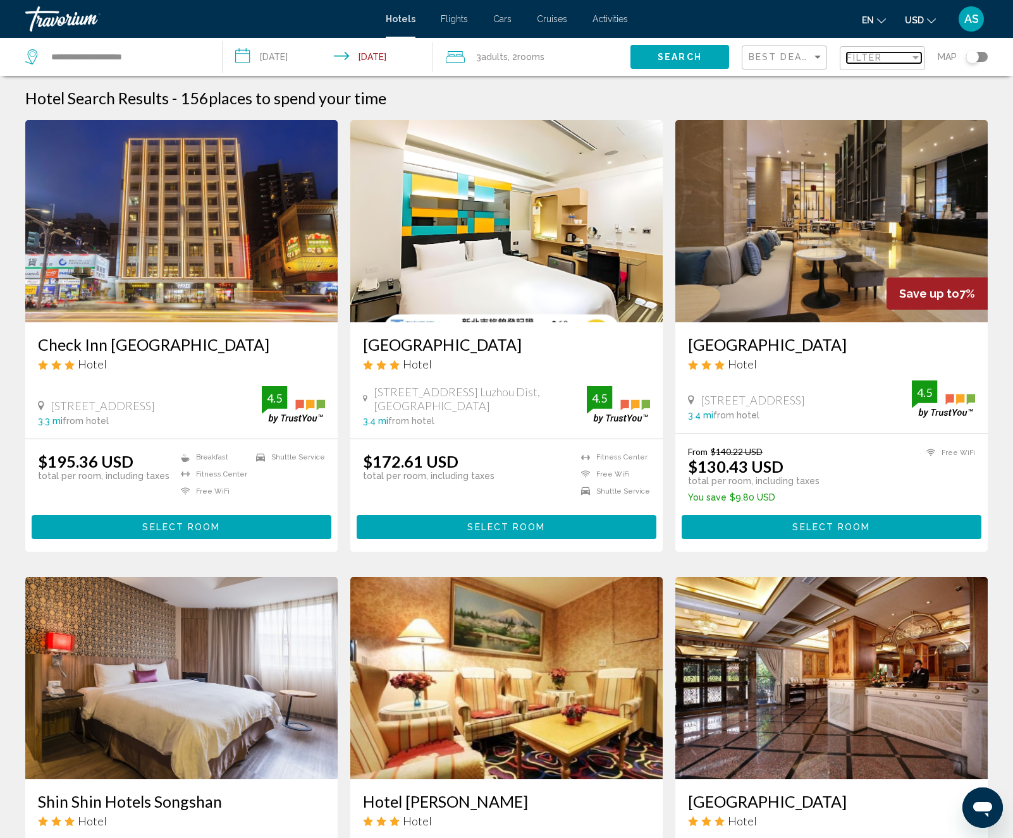
click at [877, 61] on span "Filter" at bounding box center [864, 57] width 36 height 10
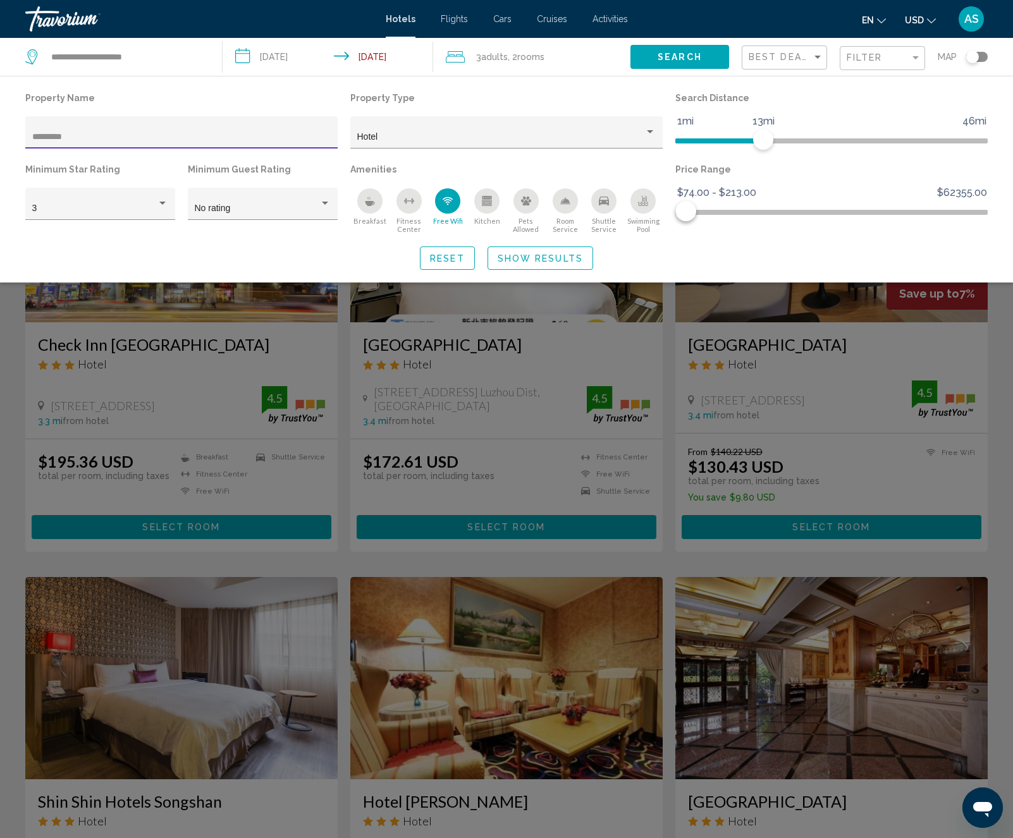
type input "*********"
click at [523, 261] on span "Show Results" at bounding box center [539, 258] width 85 height 10
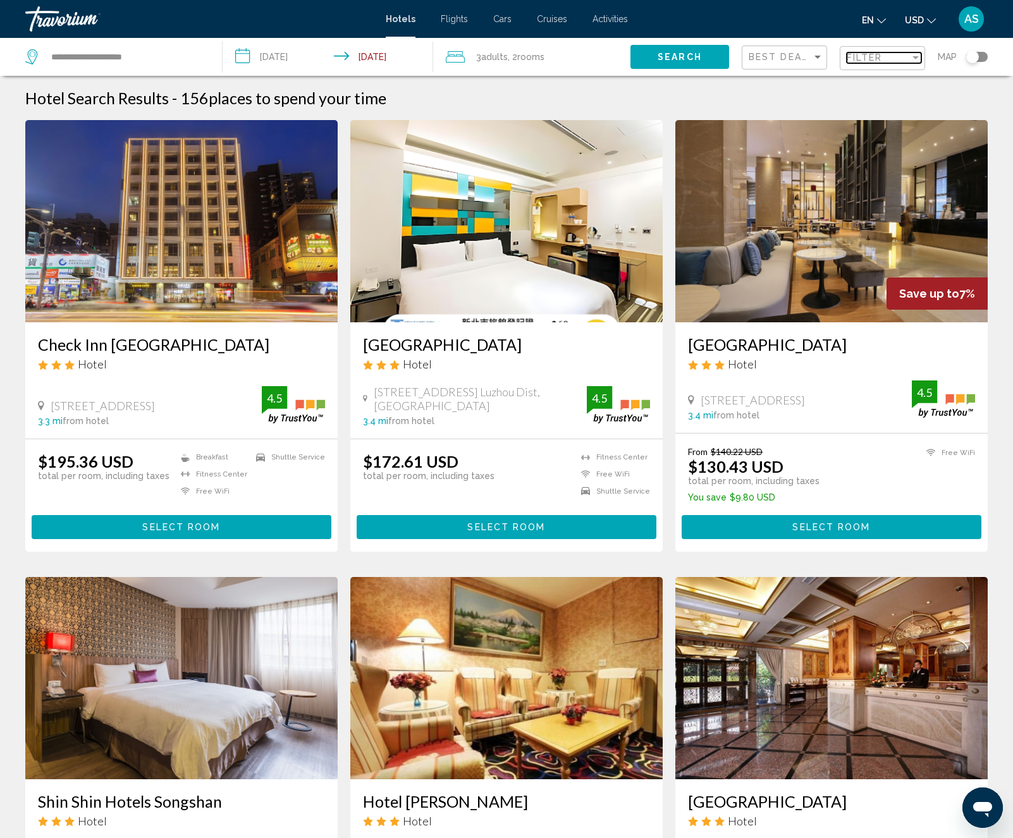
click at [875, 56] on span "Filter" at bounding box center [864, 57] width 36 height 10
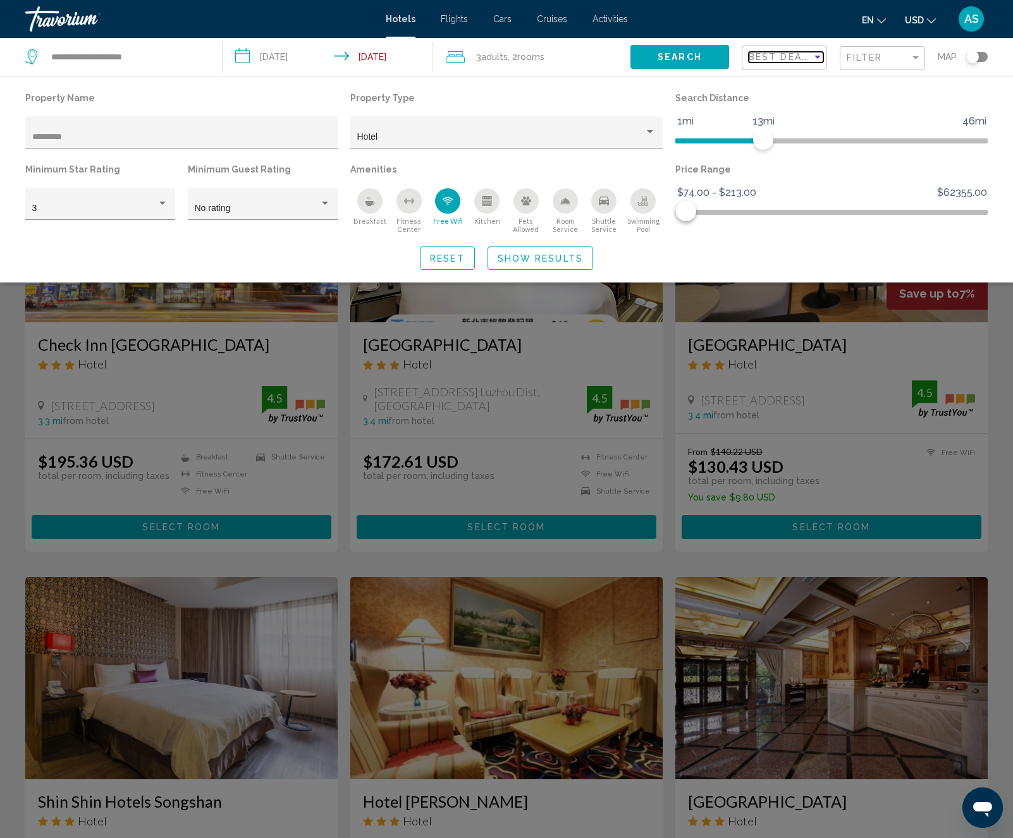
click at [812, 56] on div "Sort by" at bounding box center [817, 57] width 11 height 10
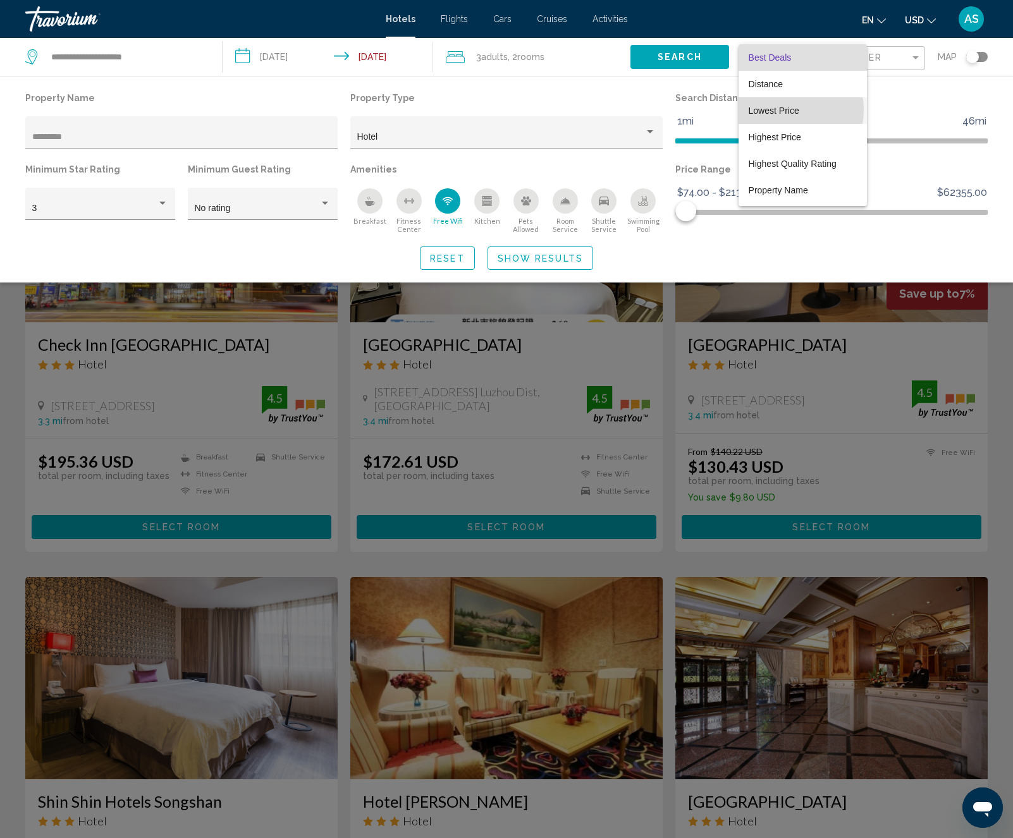
click at [775, 110] on span "Lowest Price" at bounding box center [773, 111] width 51 height 10
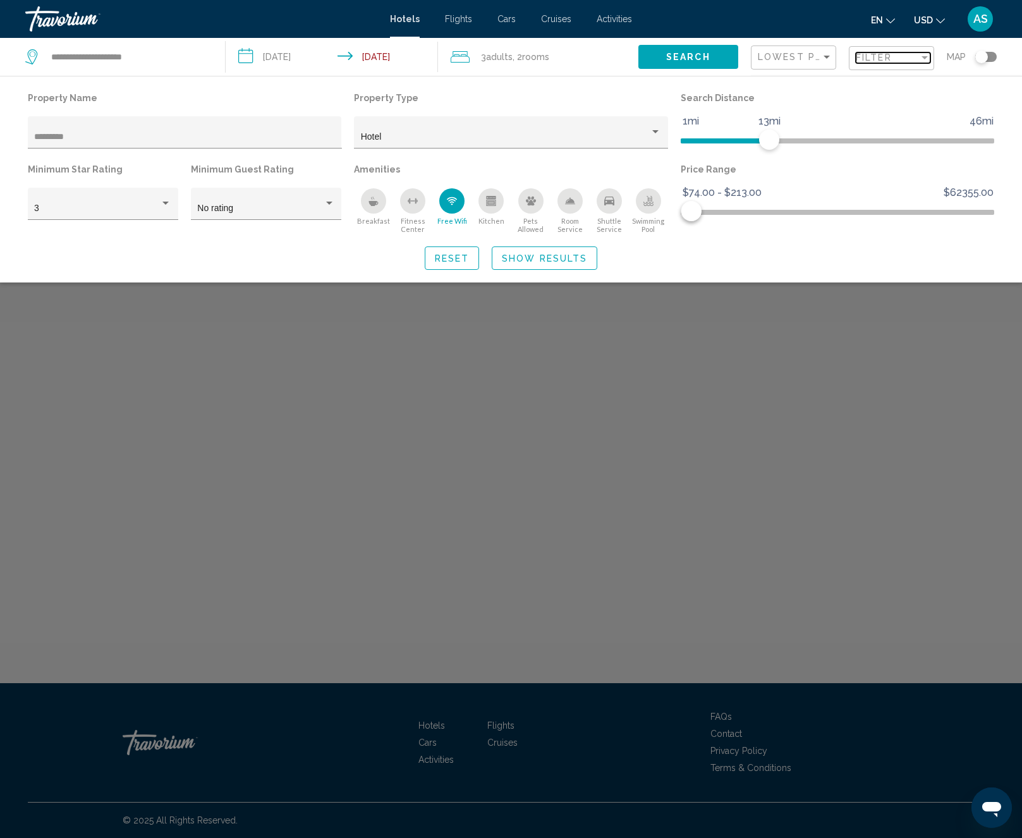
click at [866, 57] on span "Filter" at bounding box center [874, 57] width 36 height 10
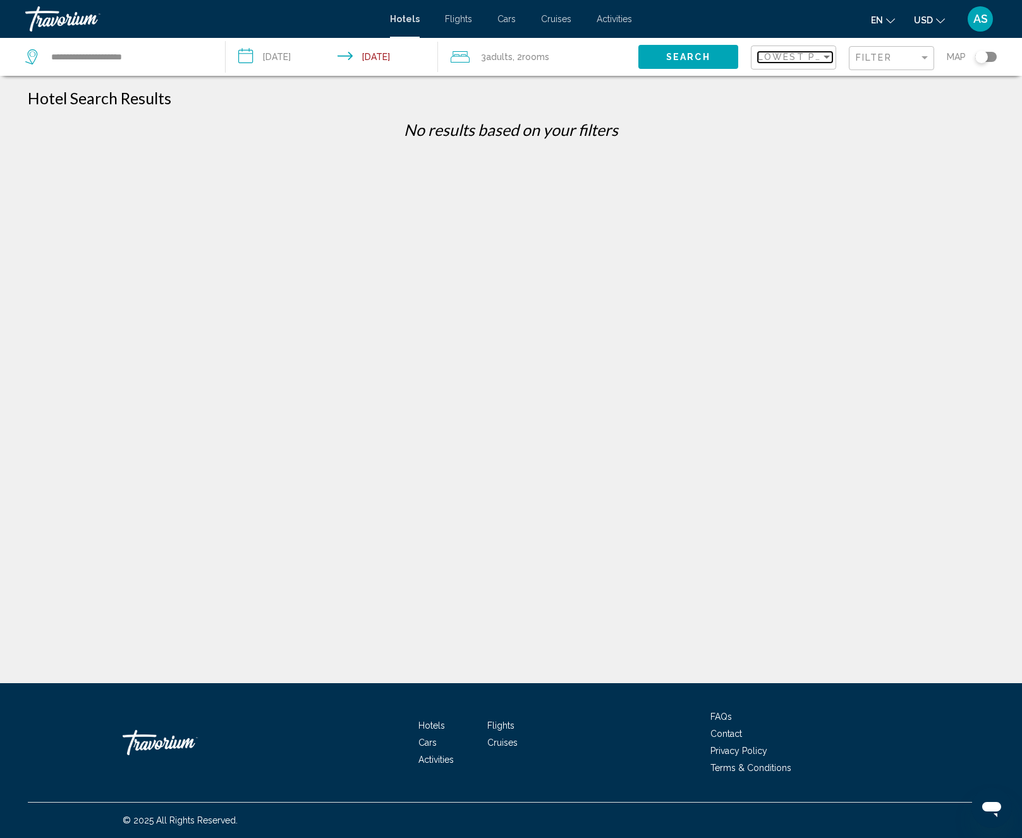
click at [791, 58] on span "Lowest Price" at bounding box center [799, 57] width 82 height 10
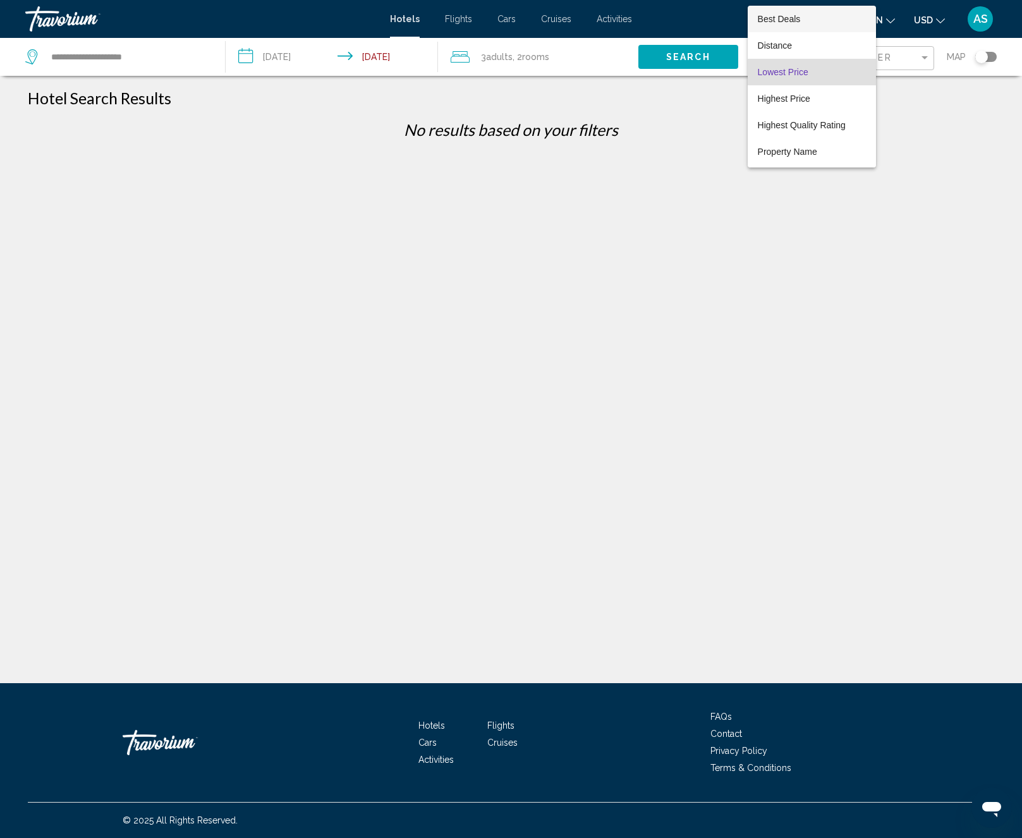
click at [781, 14] on span "Best Deals" at bounding box center [779, 19] width 43 height 10
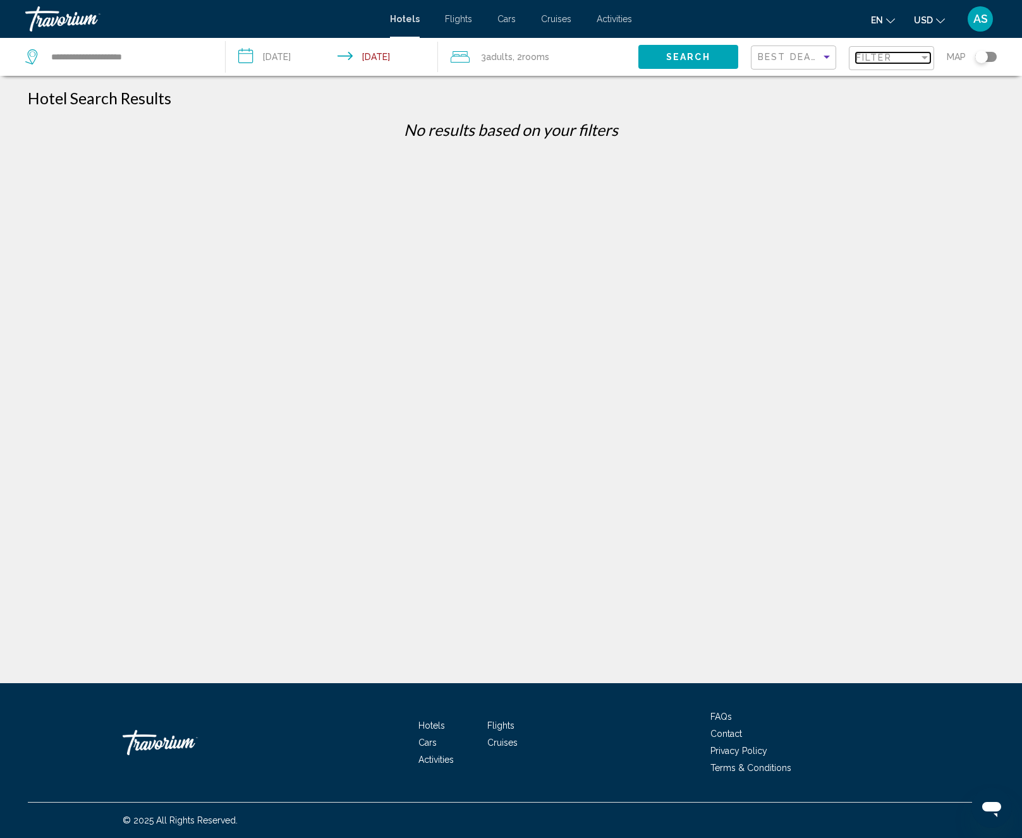
click at [866, 59] on span "Filter" at bounding box center [874, 57] width 36 height 10
